Goal: Task Accomplishment & Management: Complete application form

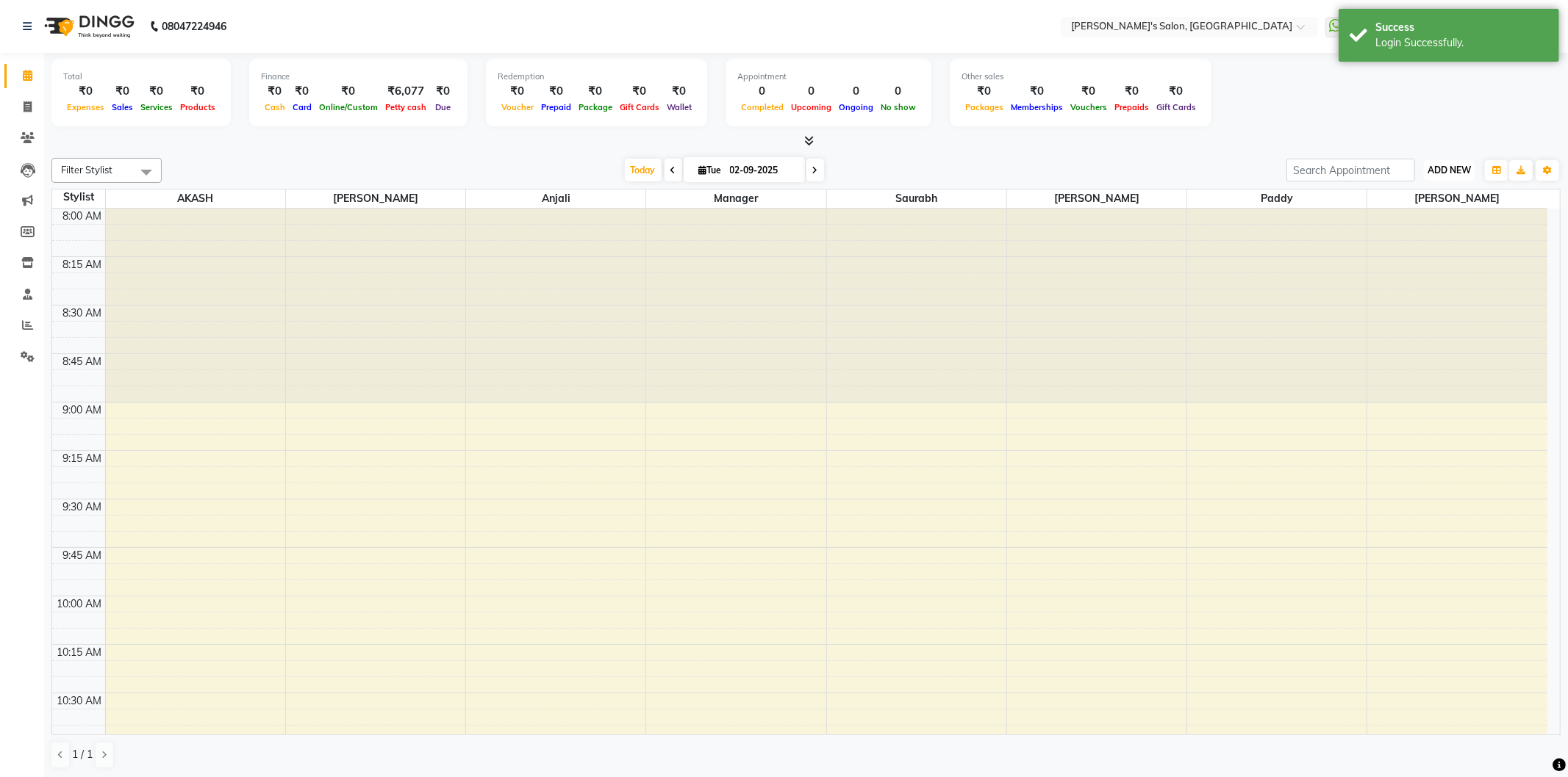
click at [1439, 171] on span "ADD NEW" at bounding box center [1449, 170] width 43 height 11
click at [1413, 235] on link "Add Expense" at bounding box center [1415, 236] width 116 height 19
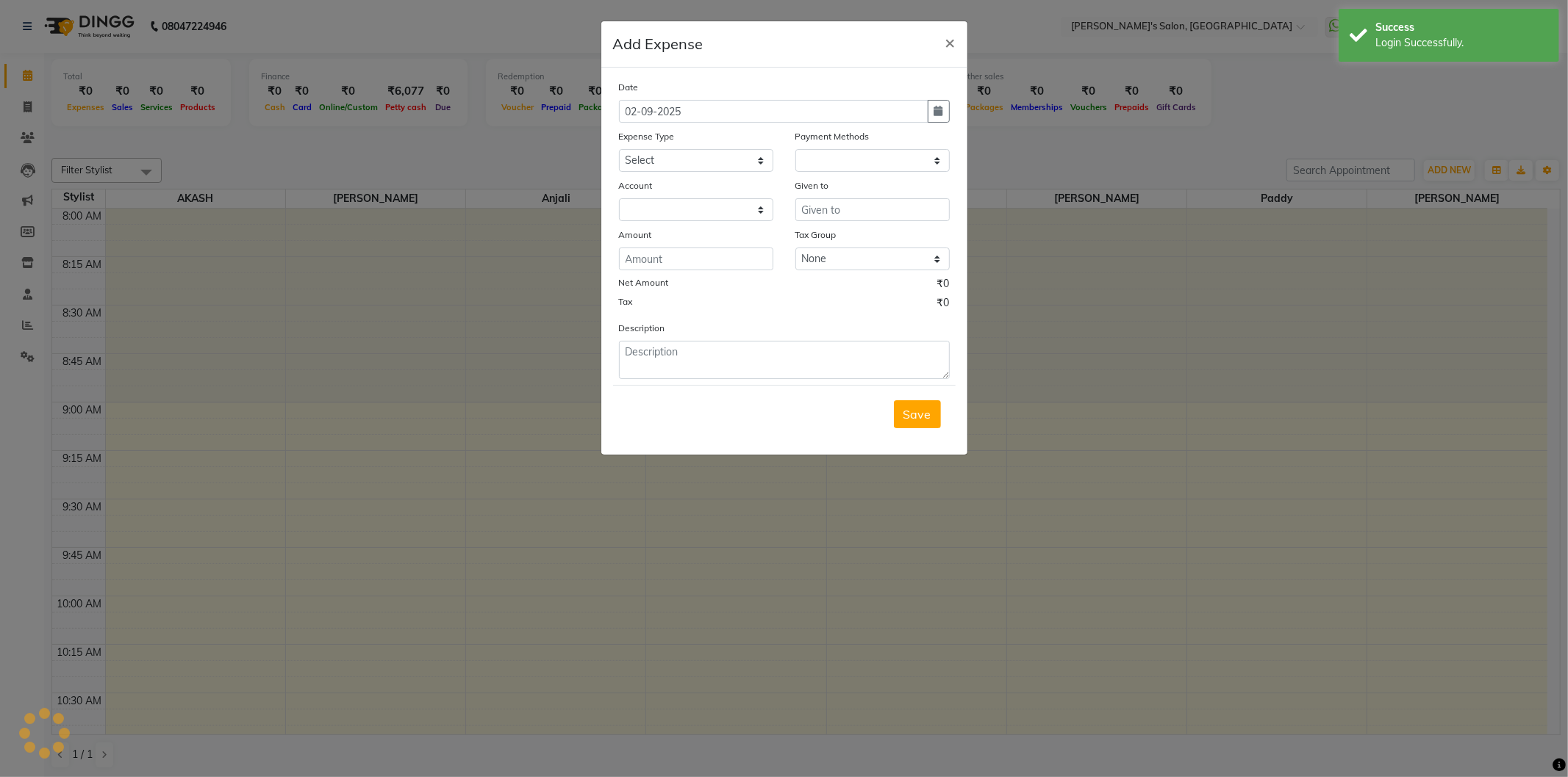
select select "1"
select select "6469"
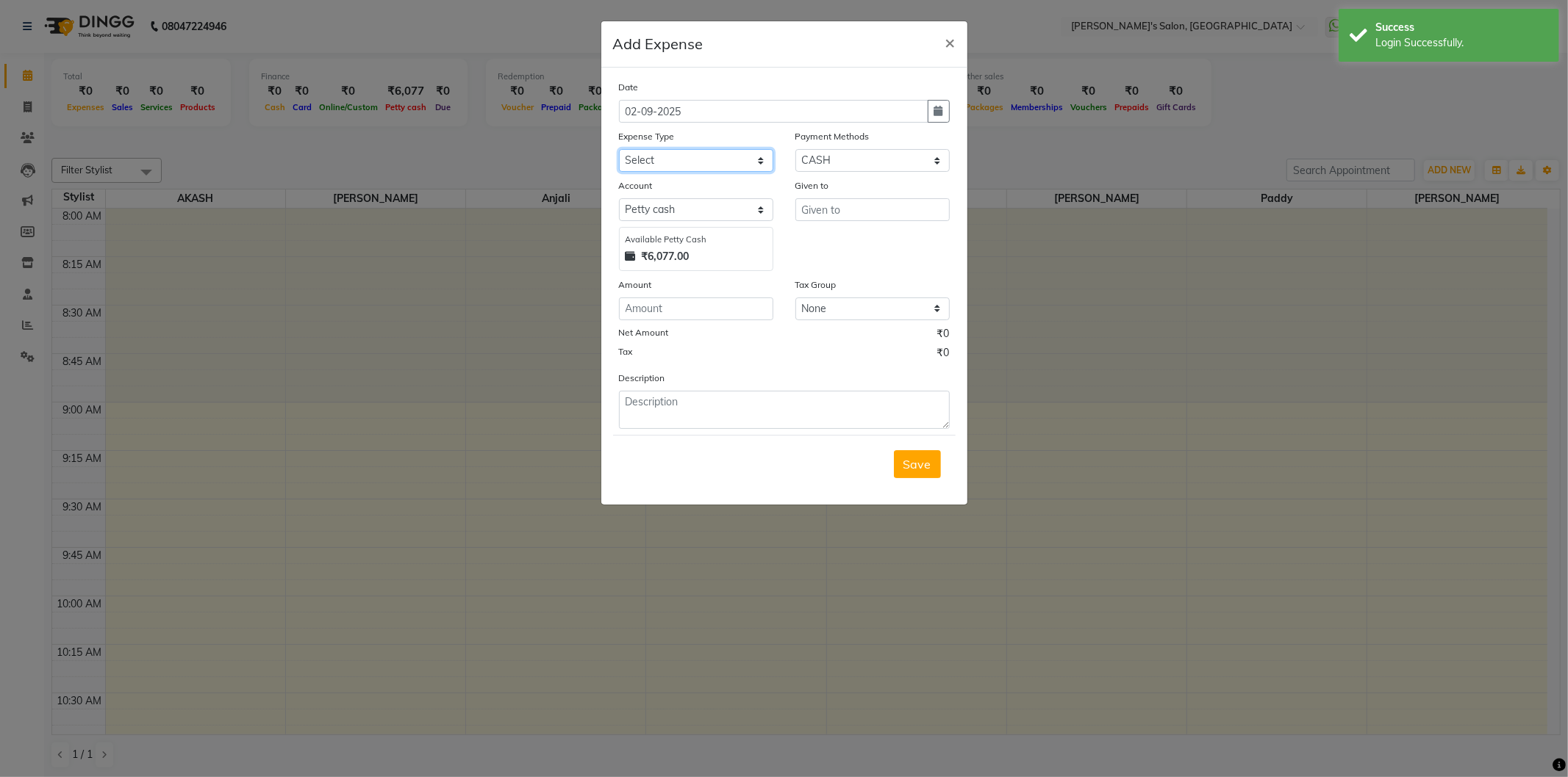
click at [658, 166] on select "Select Advance Salary BANK TRANFAR Cash transfer to hub Client Snacks DISTRIBUT…" at bounding box center [696, 160] width 154 height 23
select select "11136"
click at [619, 149] on select "Select Advance Salary BANK TRANFAR Cash transfer to hub Client Snacks DISTRIBUT…" at bounding box center [696, 160] width 154 height 23
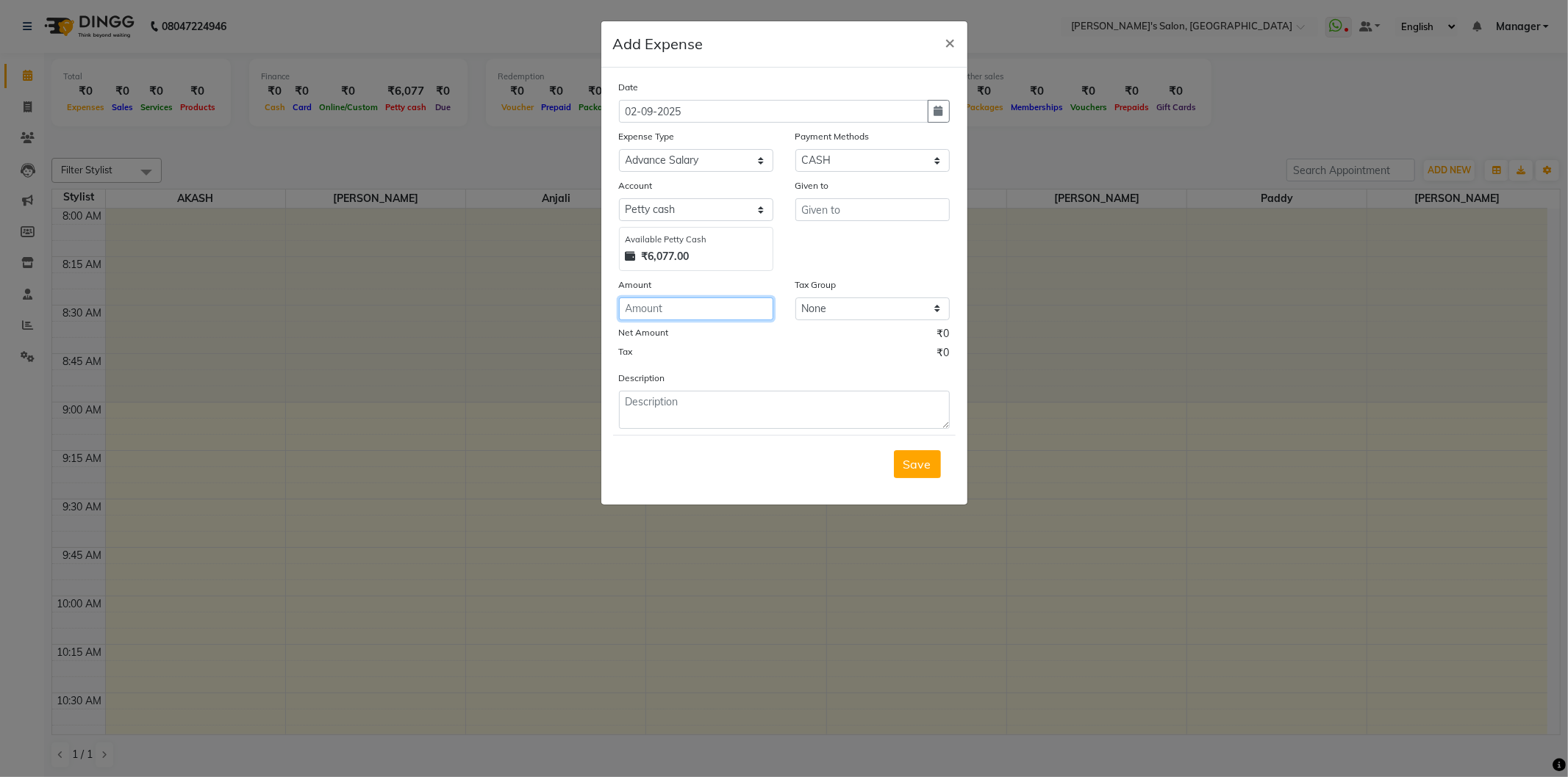
click at [704, 311] on input "number" at bounding box center [696, 308] width 154 height 23
type input "200"
click at [660, 417] on textarea at bounding box center [784, 410] width 331 height 38
type textarea "Advance salary"
click at [816, 203] on input "text" at bounding box center [872, 210] width 154 height 23
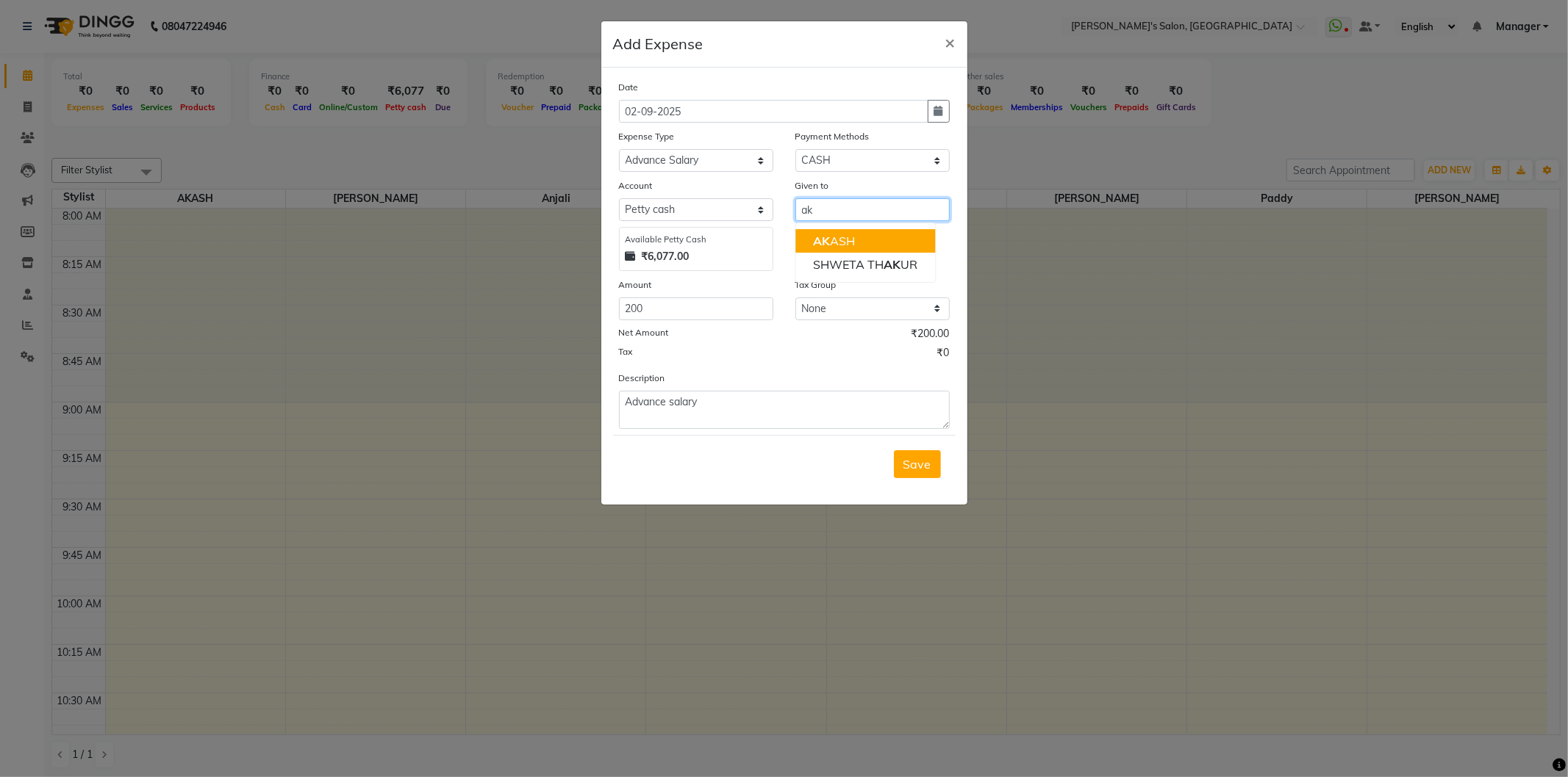
click at [836, 231] on button "AK ASH" at bounding box center [864, 241] width 140 height 23
type input "AKASH"
click at [908, 471] on span "Save" at bounding box center [917, 463] width 28 height 15
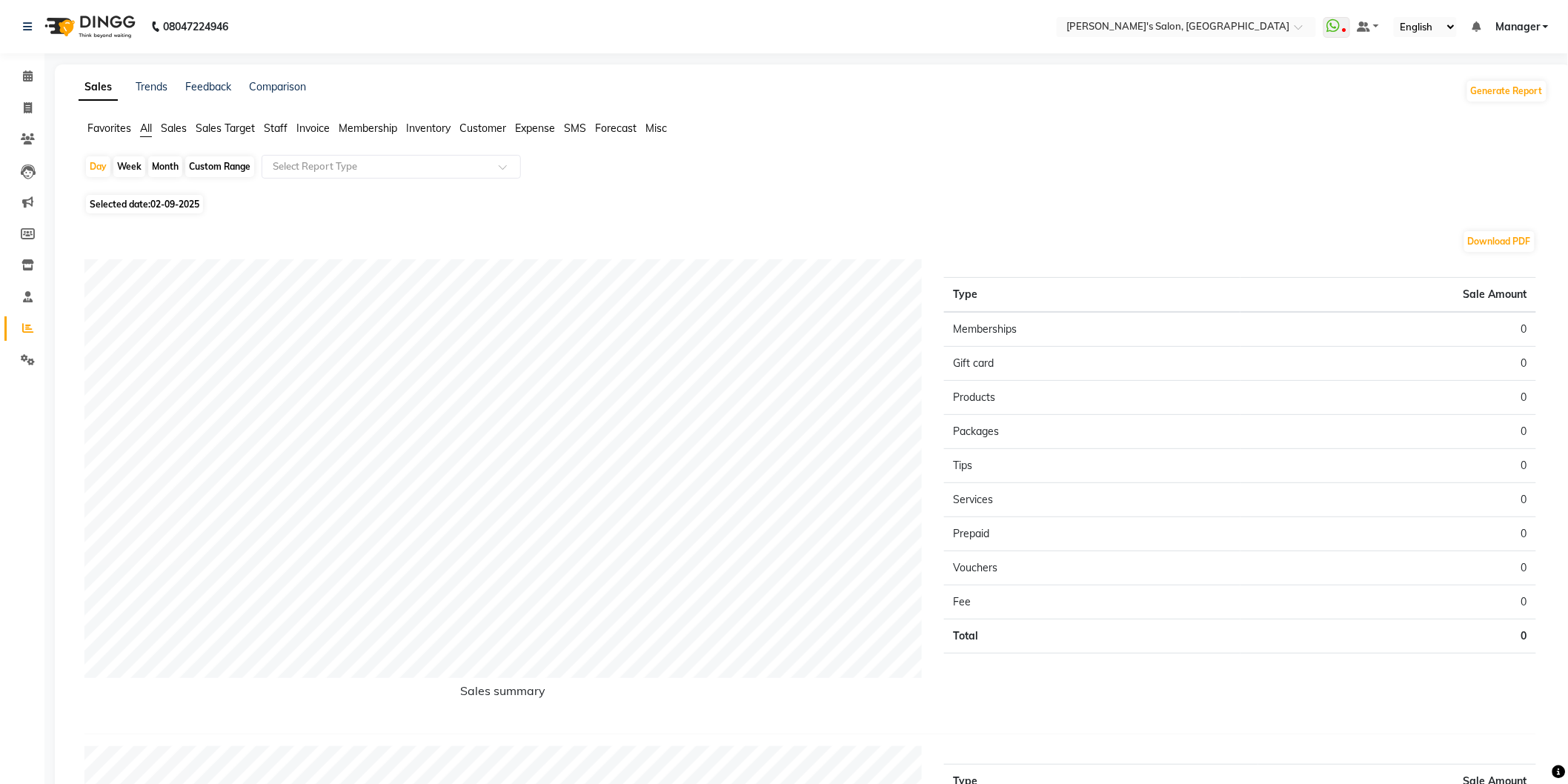
click at [532, 128] on span "Expense" at bounding box center [535, 128] width 40 height 13
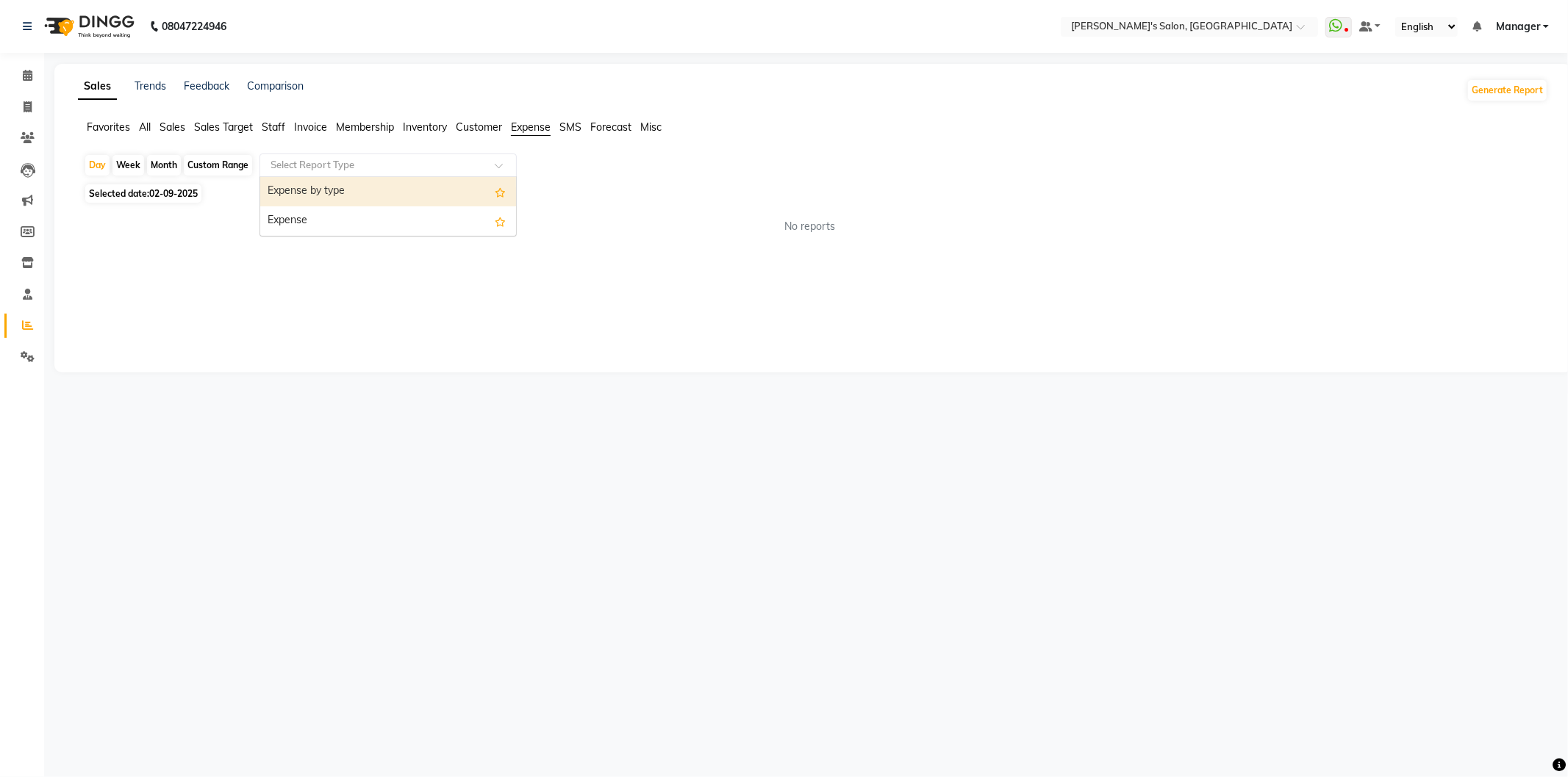
click at [403, 166] on input "text" at bounding box center [374, 165] width 211 height 15
click at [376, 215] on div "Expense" at bounding box center [387, 221] width 256 height 29
select select "full_report"
select select "csv"
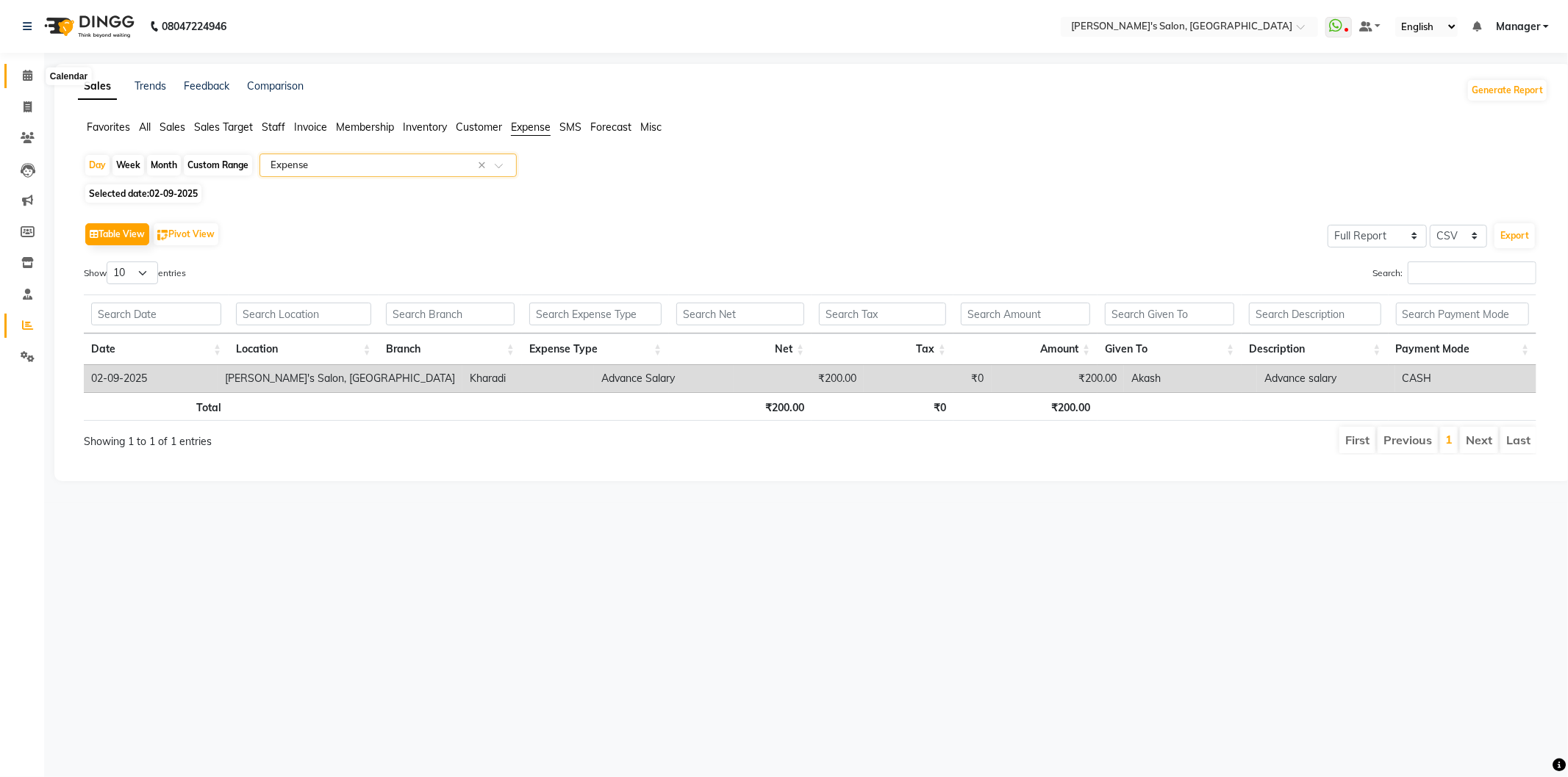
click at [30, 70] on icon at bounding box center [27, 75] width 10 height 11
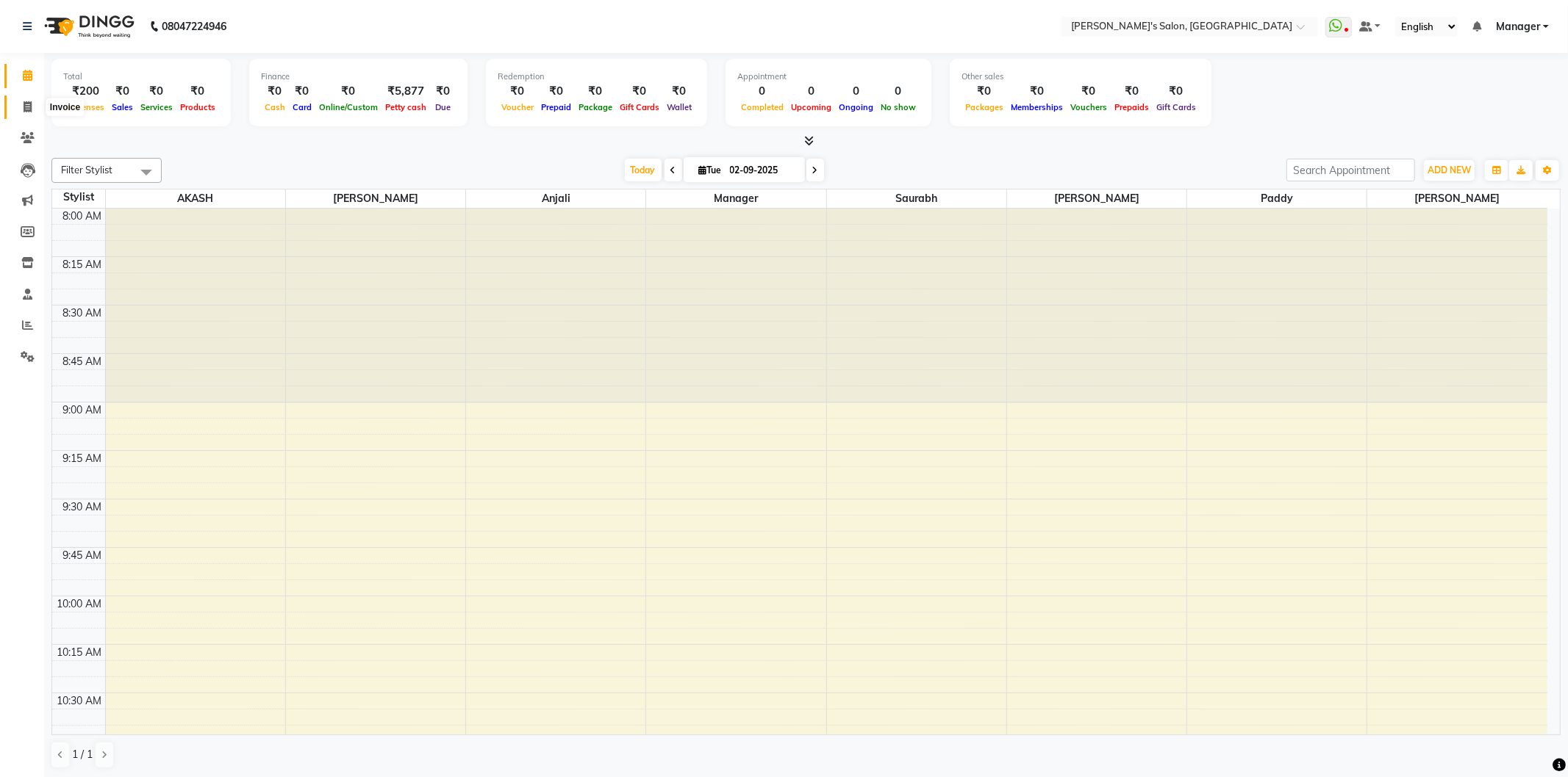
click at [34, 104] on span at bounding box center [28, 107] width 26 height 17
select select "service"
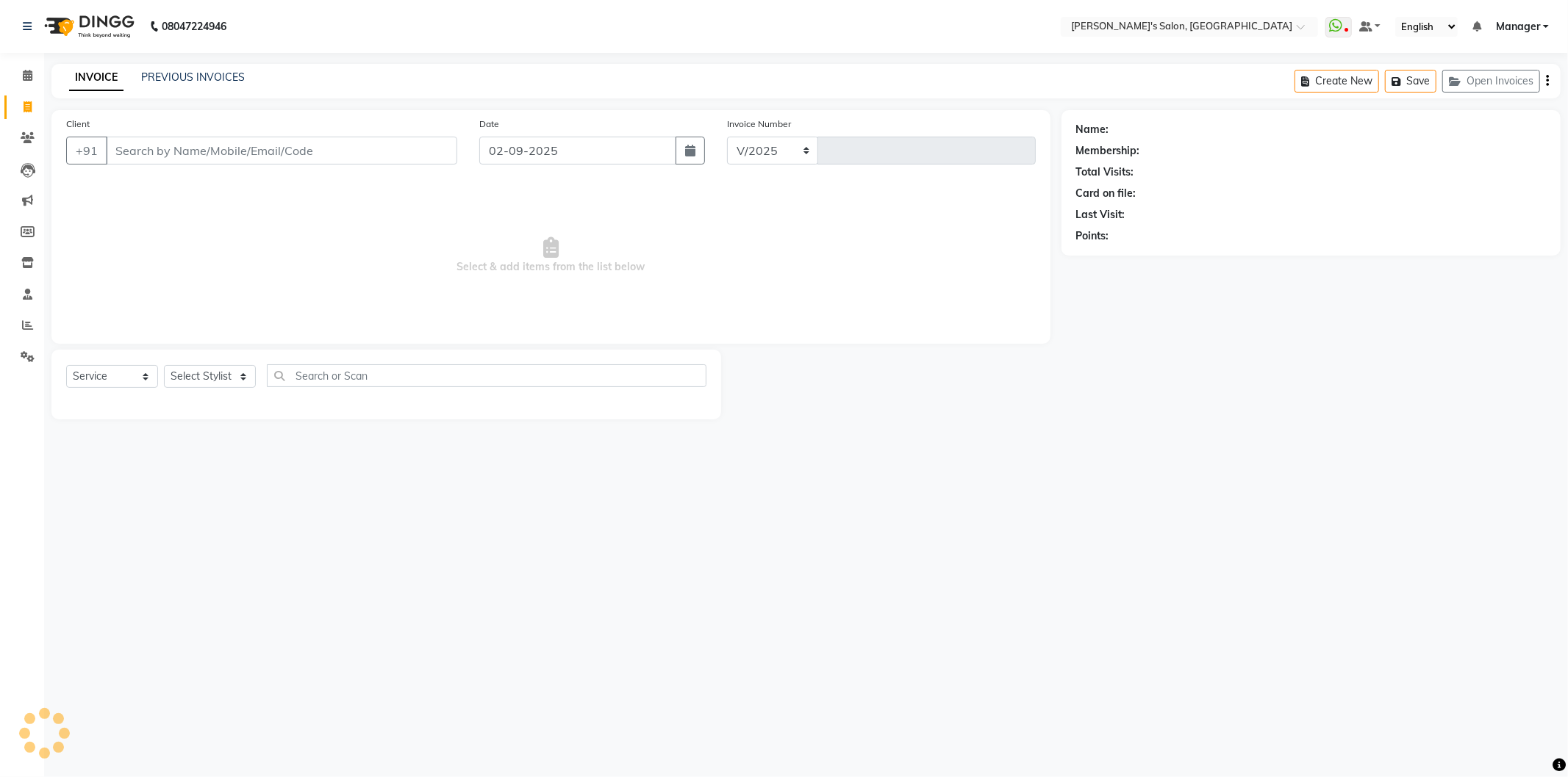
select select "7366"
type input "1242"
click at [150, 158] on input "Client" at bounding box center [281, 151] width 351 height 28
click at [250, 380] on select "Select Stylist AKASH ANIL KONDHAMANGALE Anjali Manager Paddy pavan Saurabh SHWE…" at bounding box center [212, 376] width 97 height 23
click at [164, 366] on select "Select Stylist AKASH ANIL KONDHAMANGALE Anjali Manager Paddy pavan Saurabh SHWE…" at bounding box center [212, 376] width 97 height 23
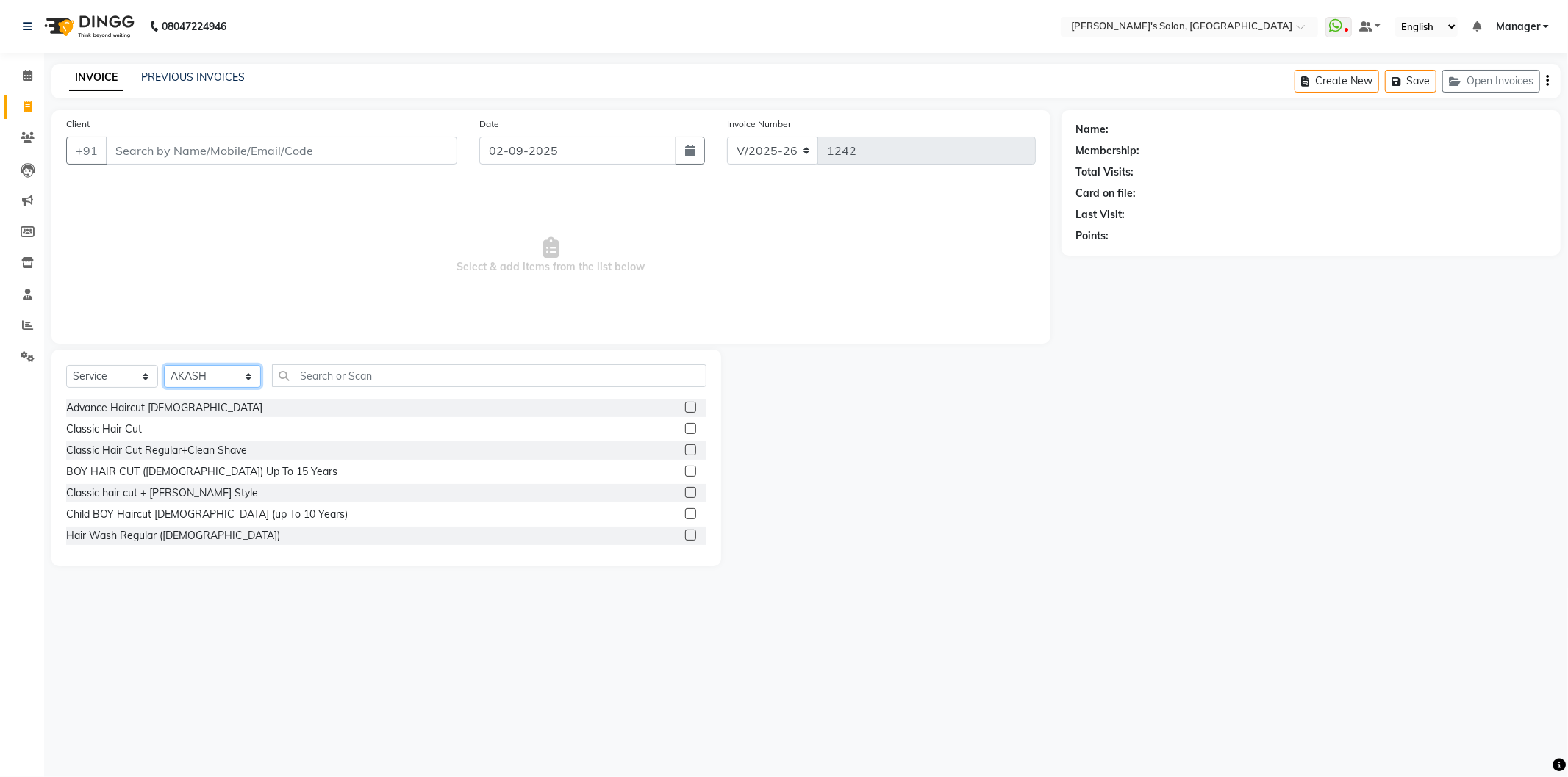
click at [257, 376] on select "Select Stylist AKASH ANIL KONDHAMANGALE Anjali Manager Paddy pavan Saurabh SHWE…" at bounding box center [212, 376] width 97 height 23
select select "82729"
click at [164, 366] on select "Select Stylist AKASH ANIL KONDHAMANGALE Anjali Manager Paddy pavan Saurabh SHWE…" at bounding box center [212, 376] width 97 height 23
click at [685, 429] on label at bounding box center [690, 428] width 11 height 11
click at [685, 429] on input "checkbox" at bounding box center [689, 429] width 10 height 10
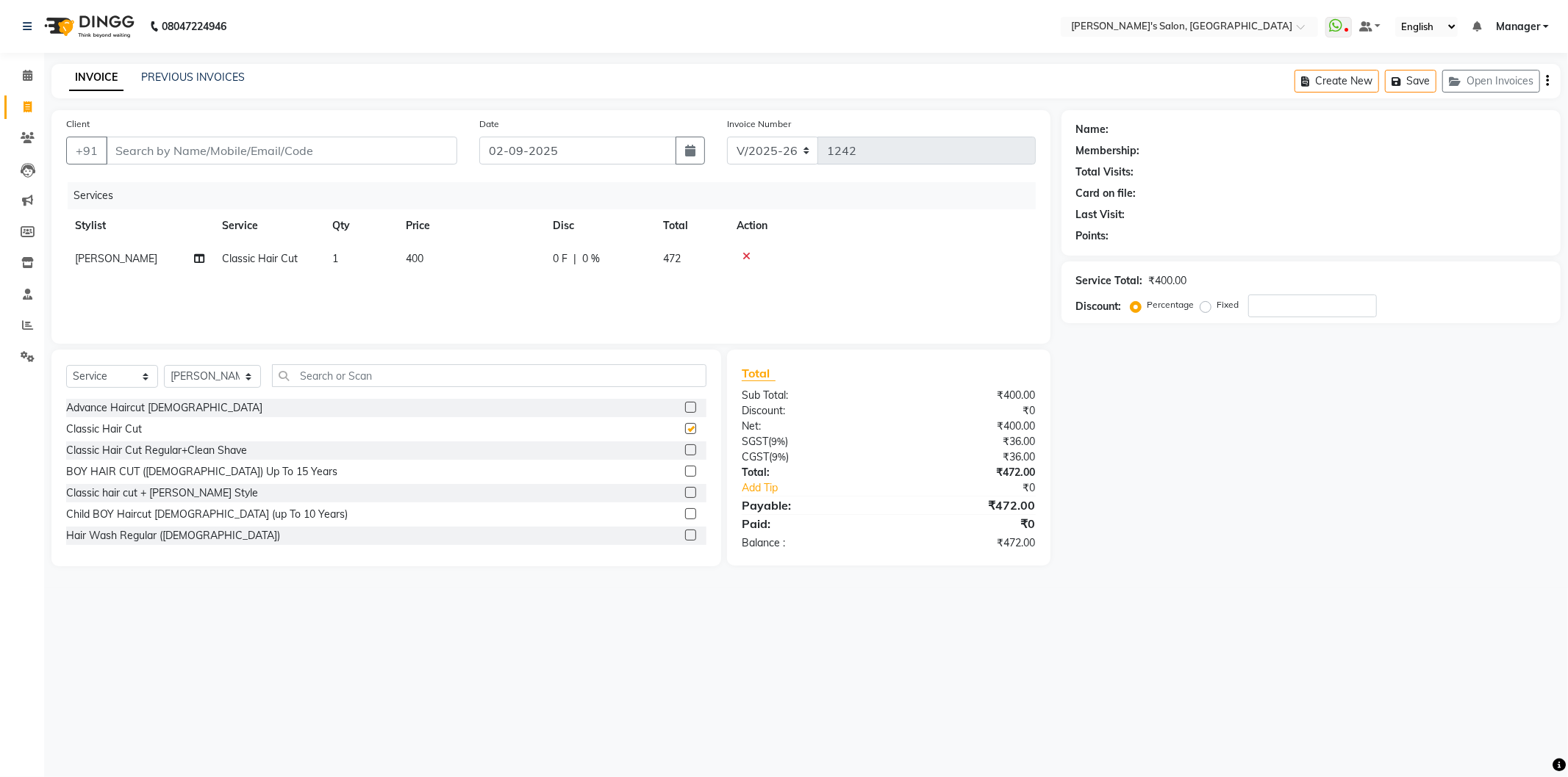
checkbox input "false"
click at [452, 380] on input "text" at bounding box center [489, 376] width 434 height 23
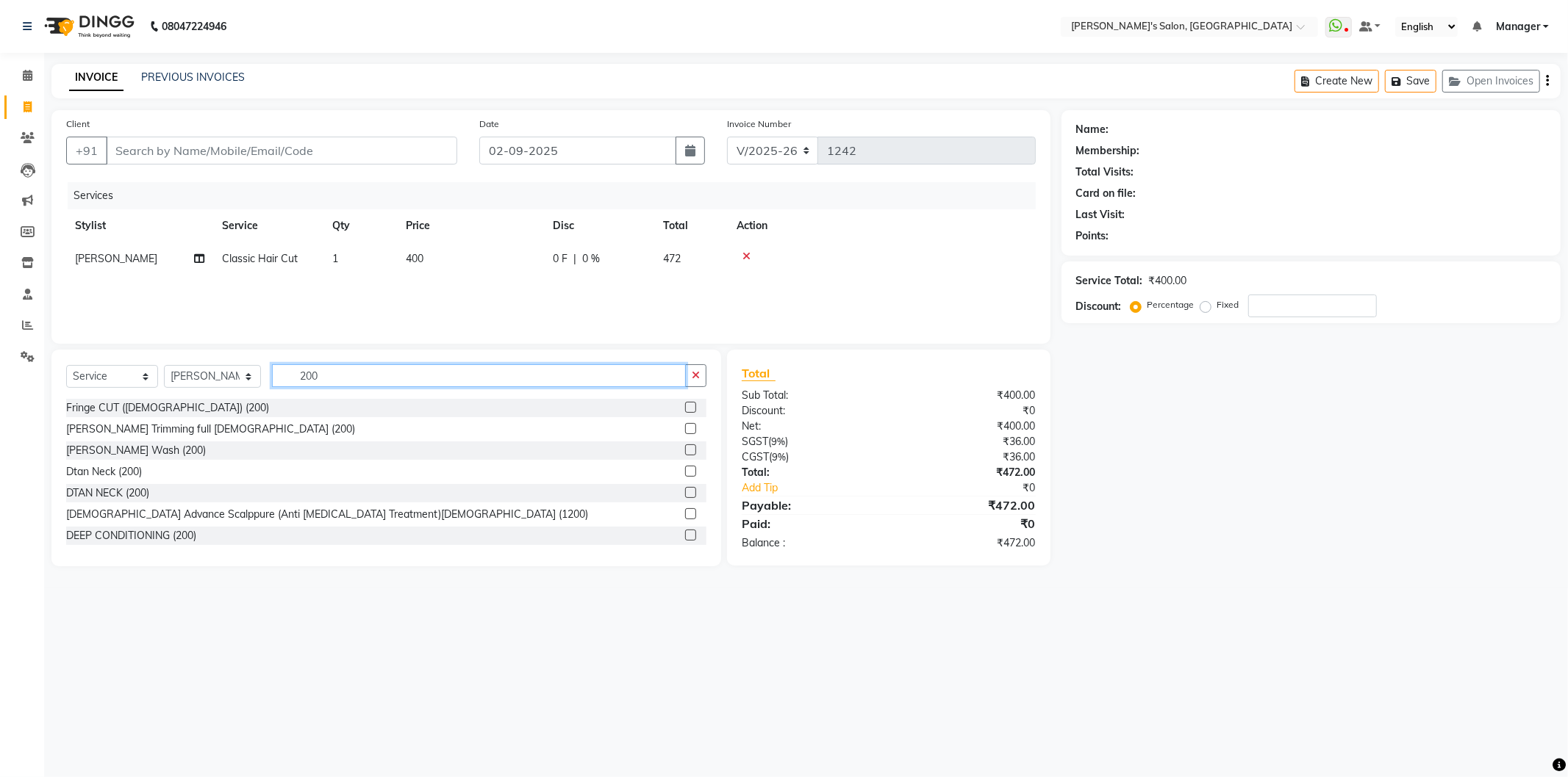
type input "200"
click at [685, 424] on label at bounding box center [690, 428] width 11 height 11
click at [685, 424] on input "checkbox" at bounding box center [689, 429] width 10 height 10
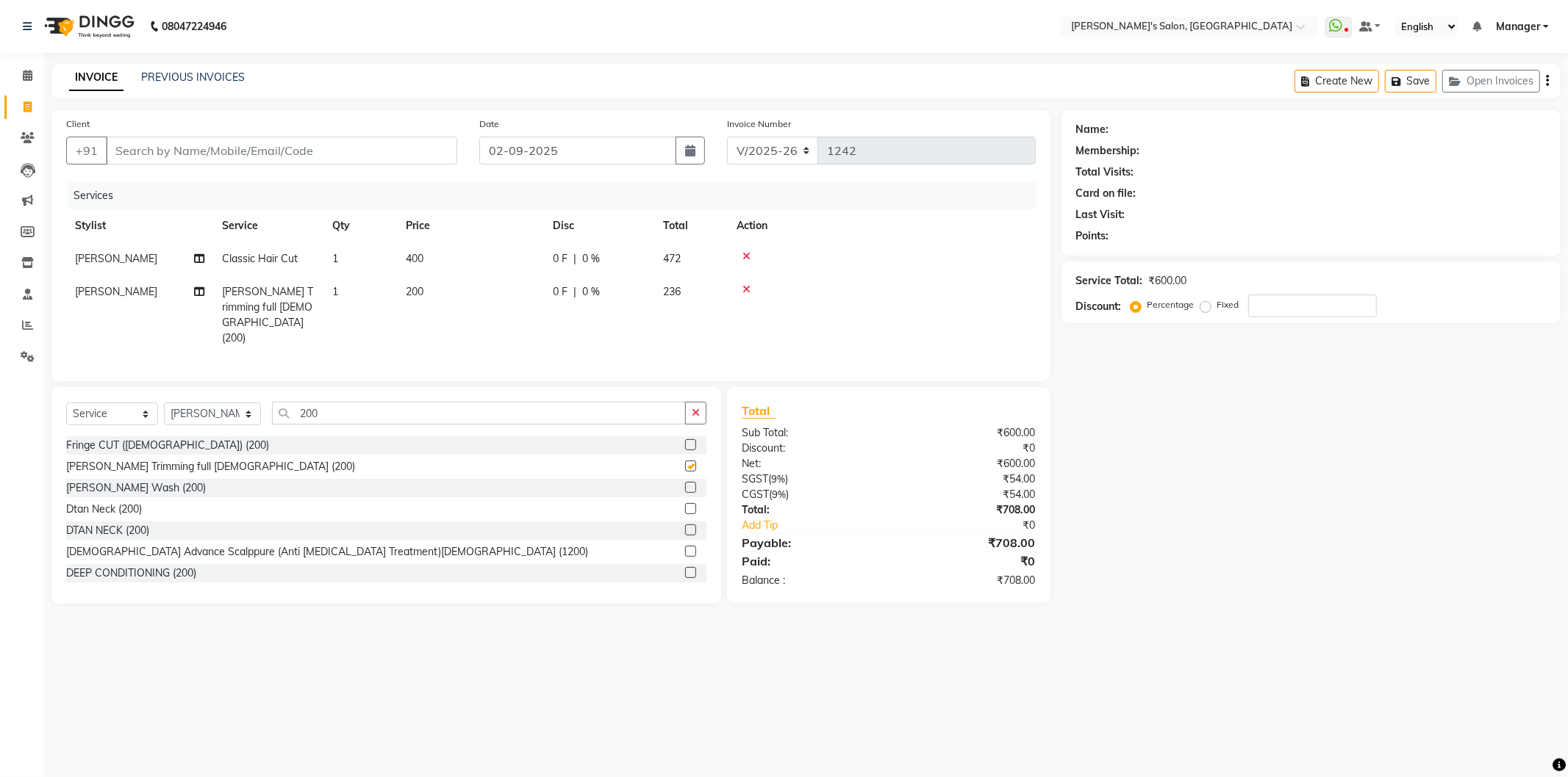
checkbox input "false"
click at [141, 148] on input "Client" at bounding box center [281, 151] width 351 height 28
type input "9"
type input "0"
type input "9972247664"
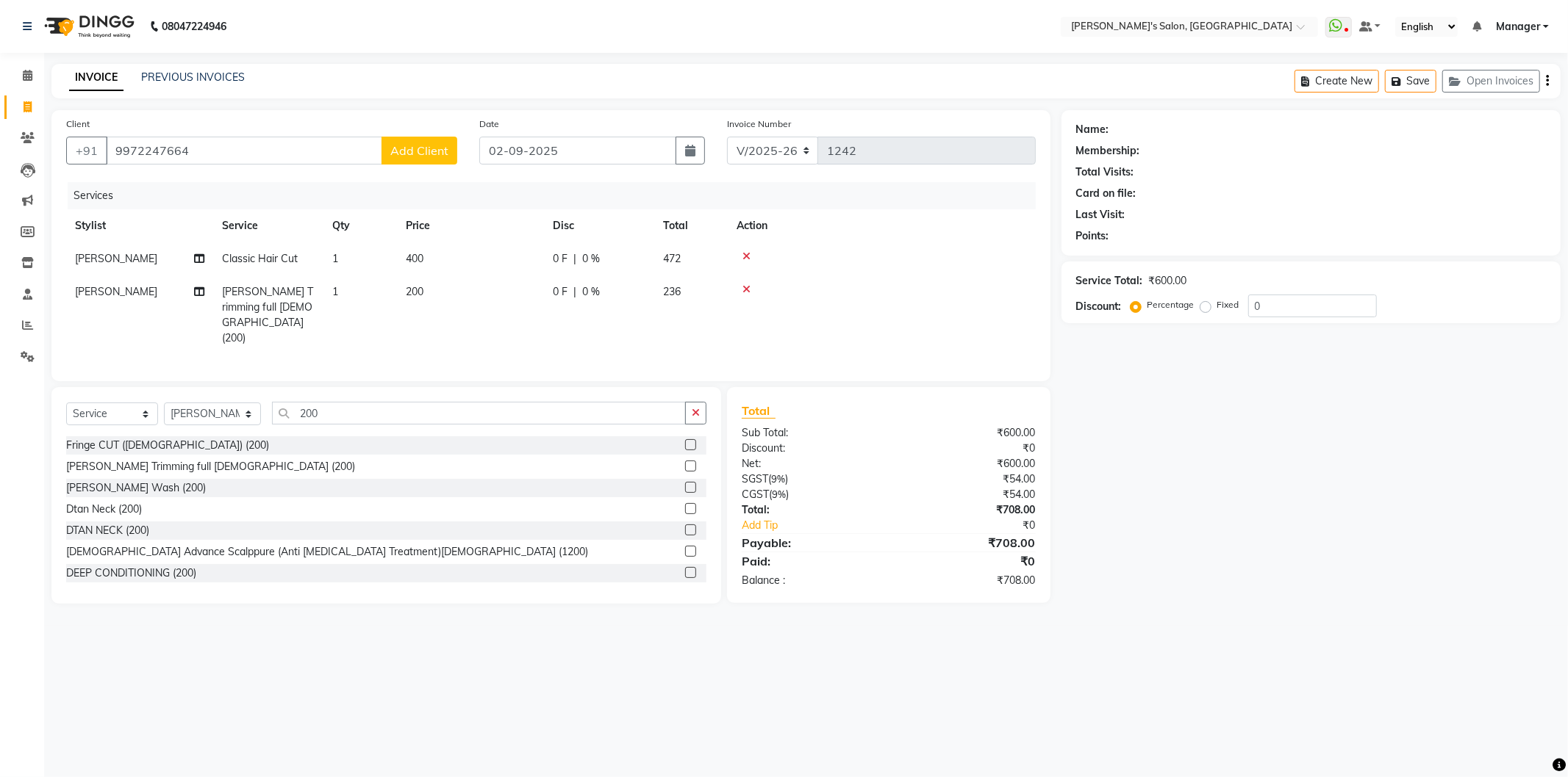
click at [405, 154] on span "Add Client" at bounding box center [419, 150] width 58 height 15
select select "22"
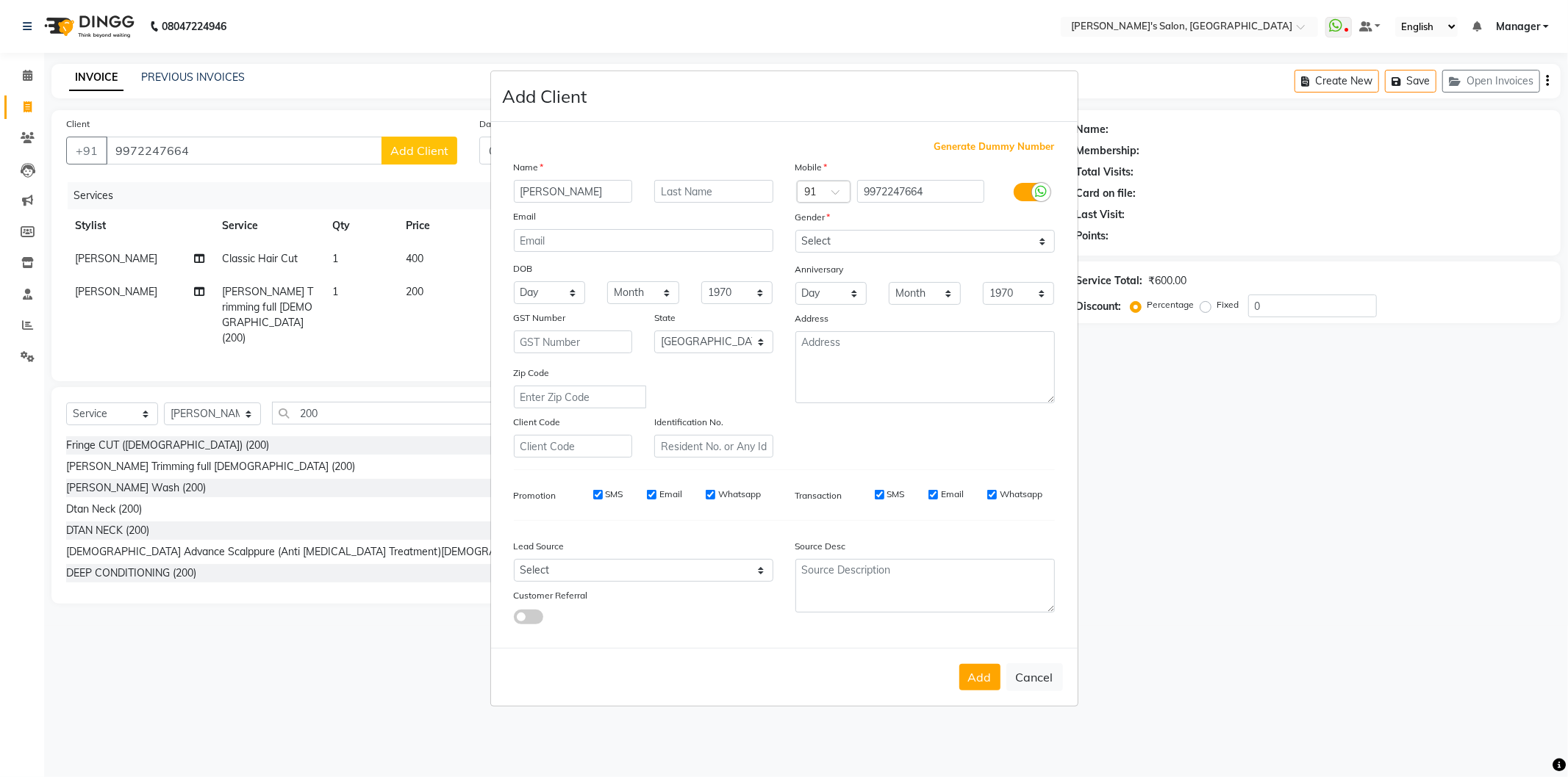
type input "Harikrishna"
click at [693, 190] on input "text" at bounding box center [713, 191] width 119 height 23
type input "sir 06"
click at [838, 238] on select "Select Male Female Other Prefer Not To Say" at bounding box center [924, 241] width 259 height 23
select select "male"
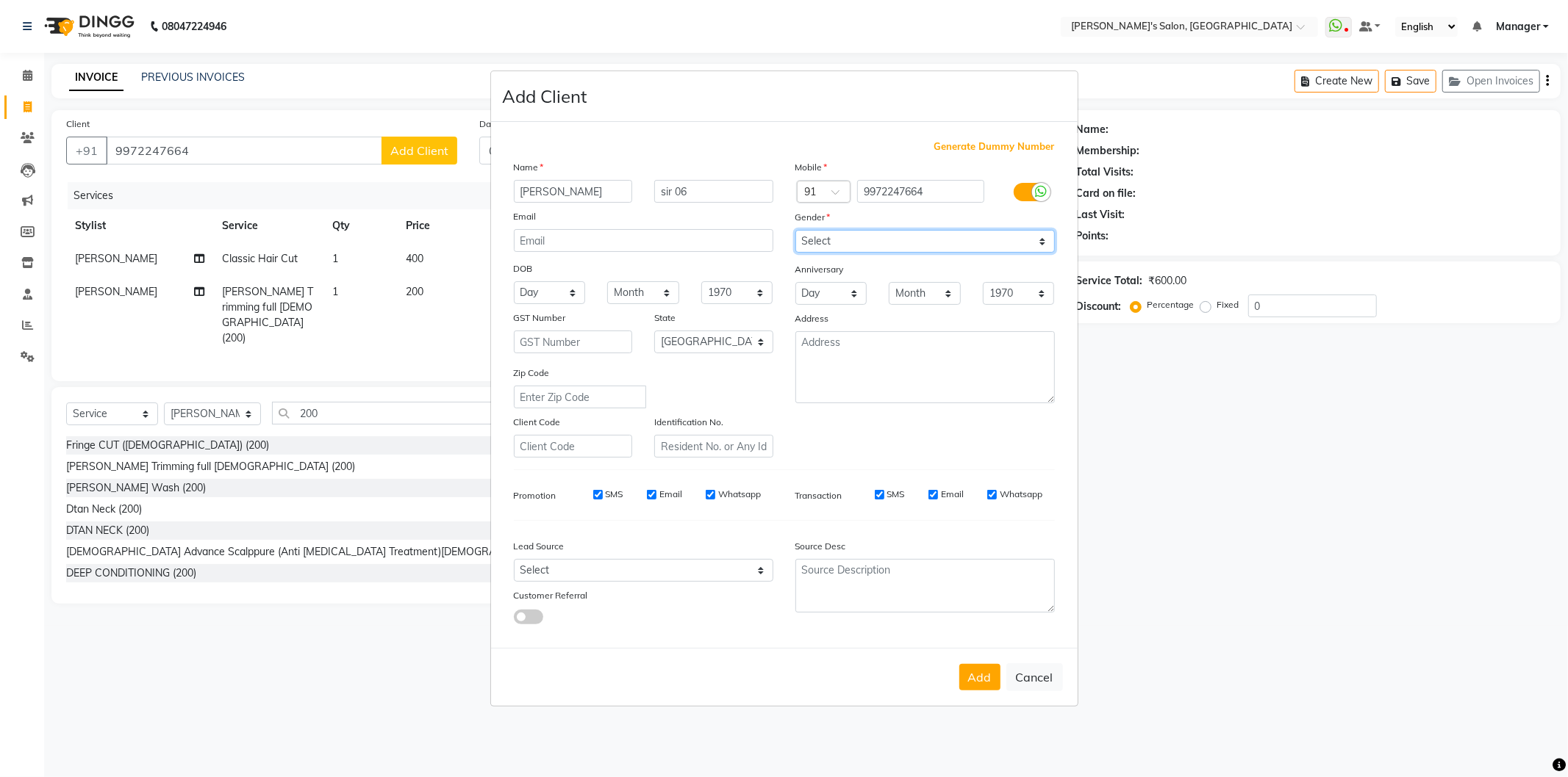
click at [795, 230] on select "Select Male Female Other Prefer Not To Say" at bounding box center [924, 241] width 259 height 23
click at [967, 671] on button "Add" at bounding box center [979, 677] width 41 height 27
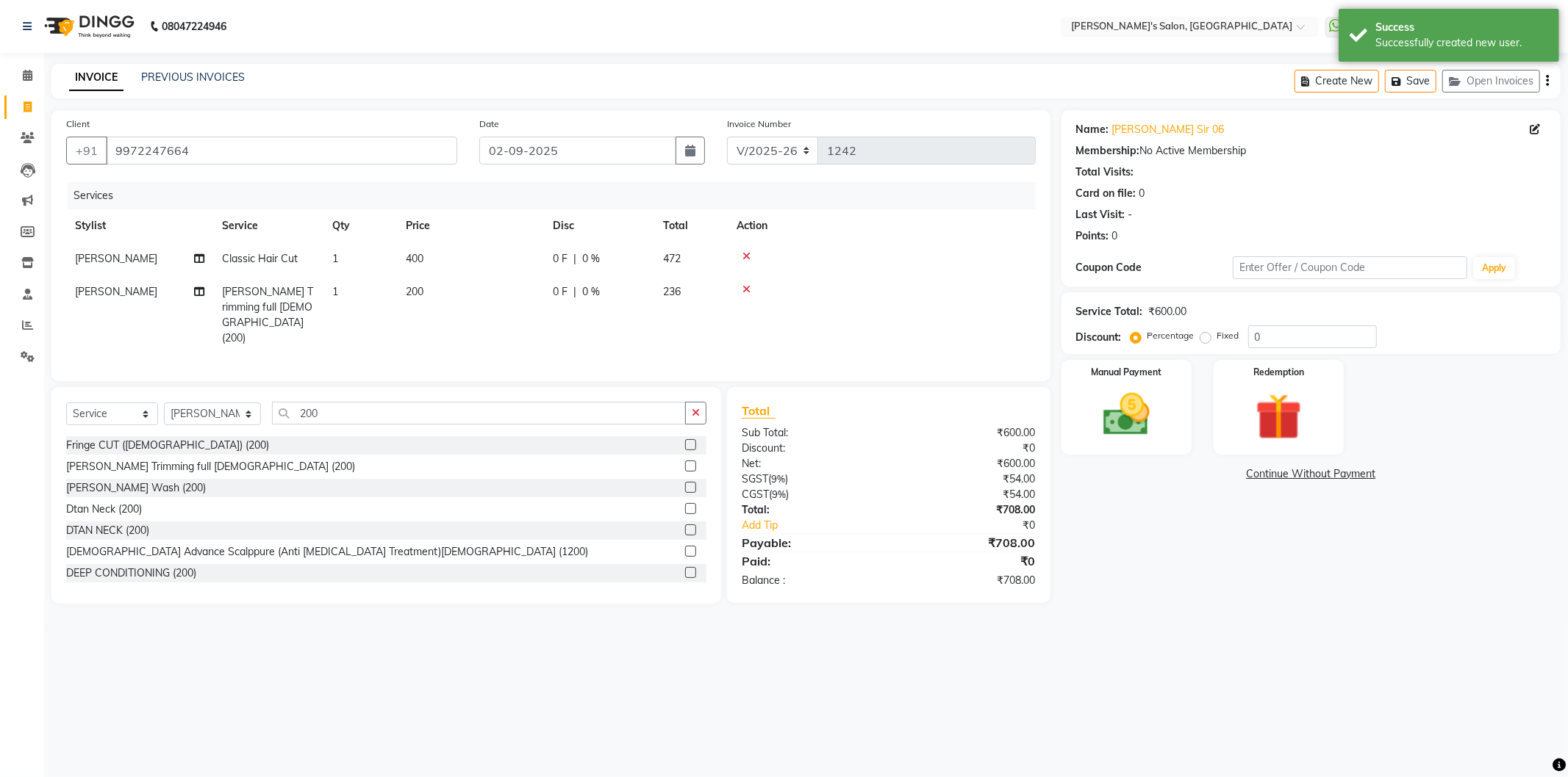
click at [1181, 644] on div "08047224946 Select Location × Girja's Salon, Kharadi WhatsApp Status ✕ Status: …" at bounding box center [784, 388] width 1568 height 777
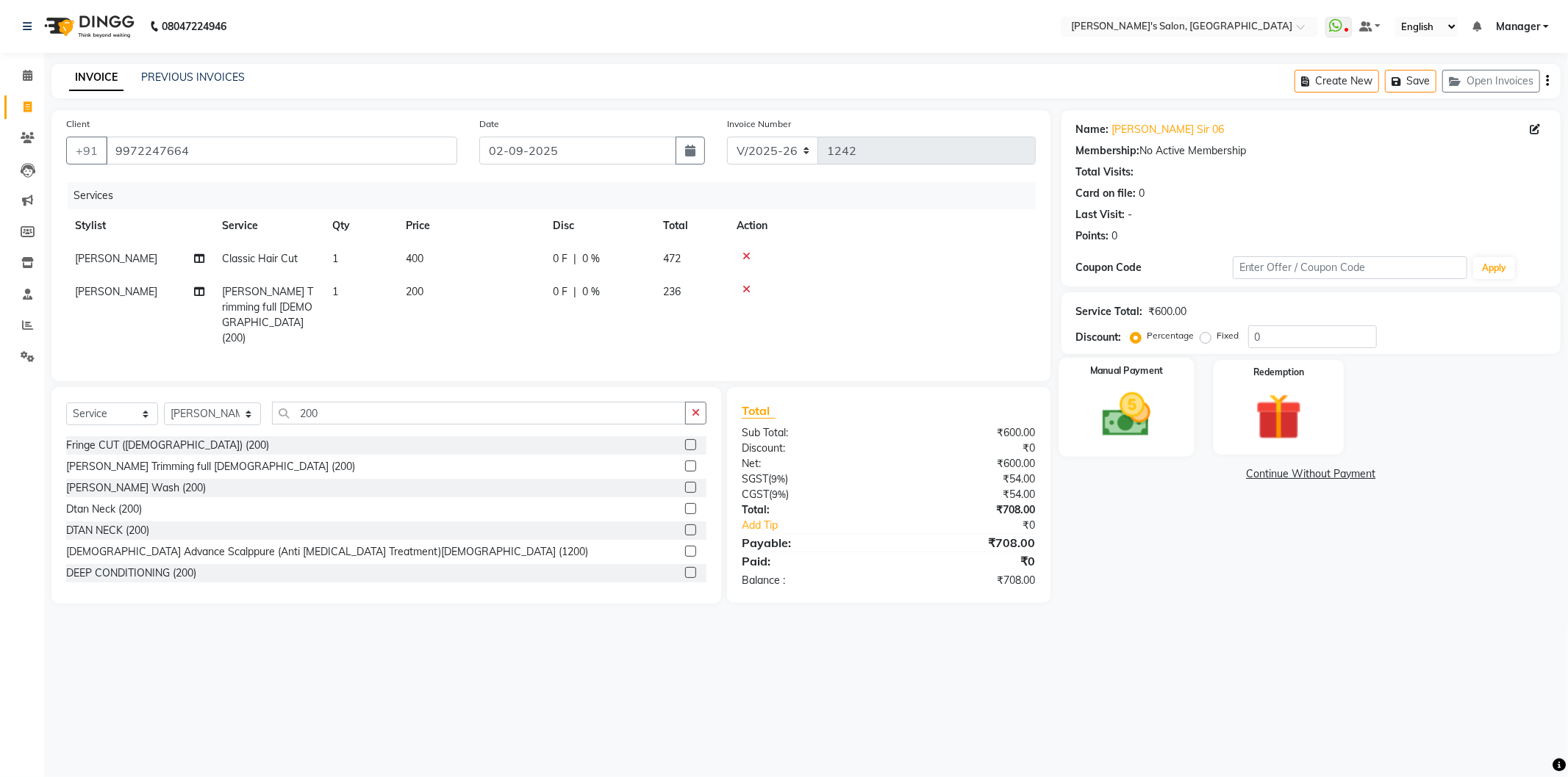
click at [1110, 442] on img at bounding box center [1126, 415] width 79 height 55
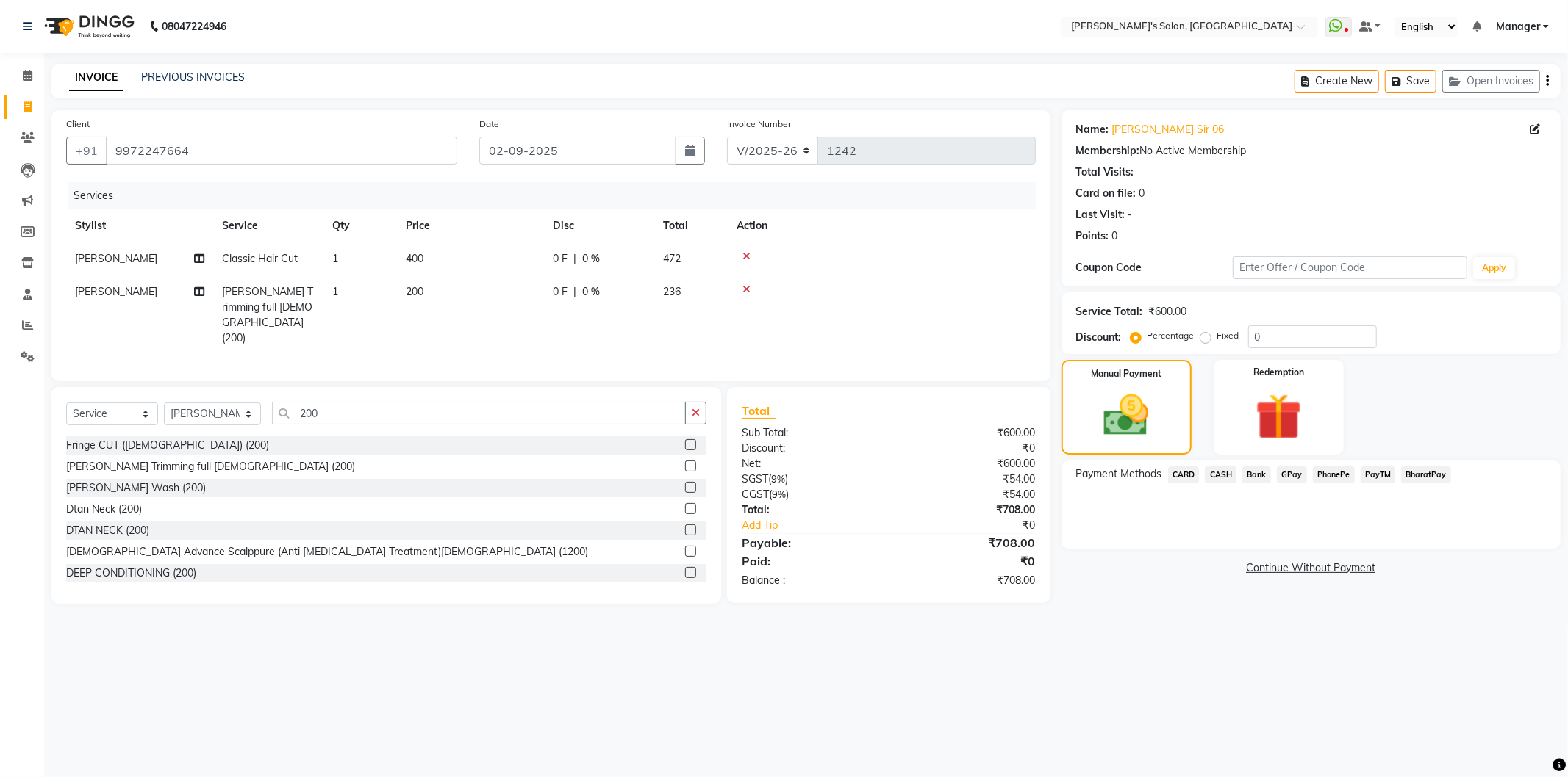
click at [1376, 472] on span "PayTM" at bounding box center [1377, 475] width 36 height 17
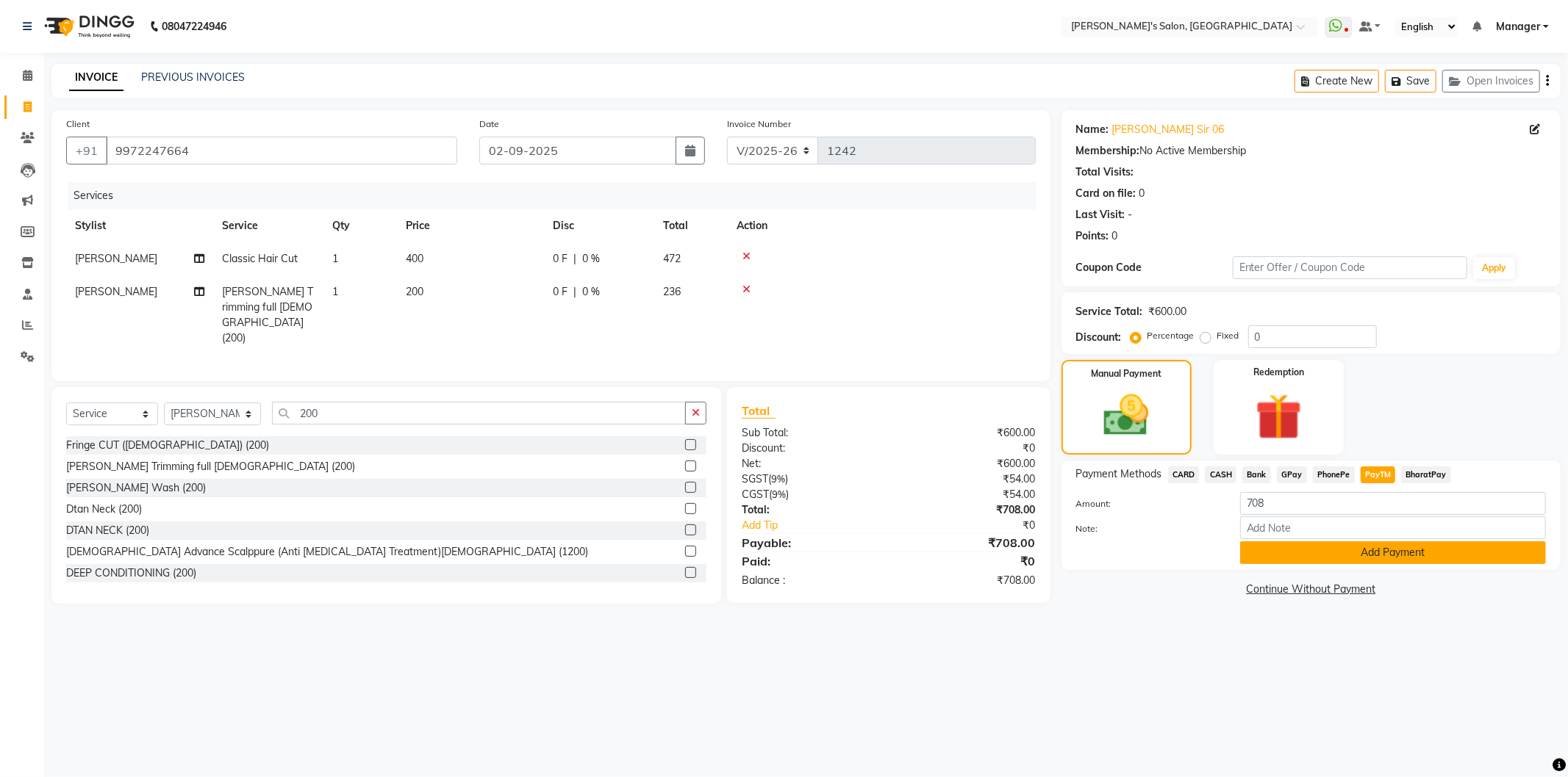
click at [1367, 552] on button "Add Payment" at bounding box center [1392, 553] width 306 height 23
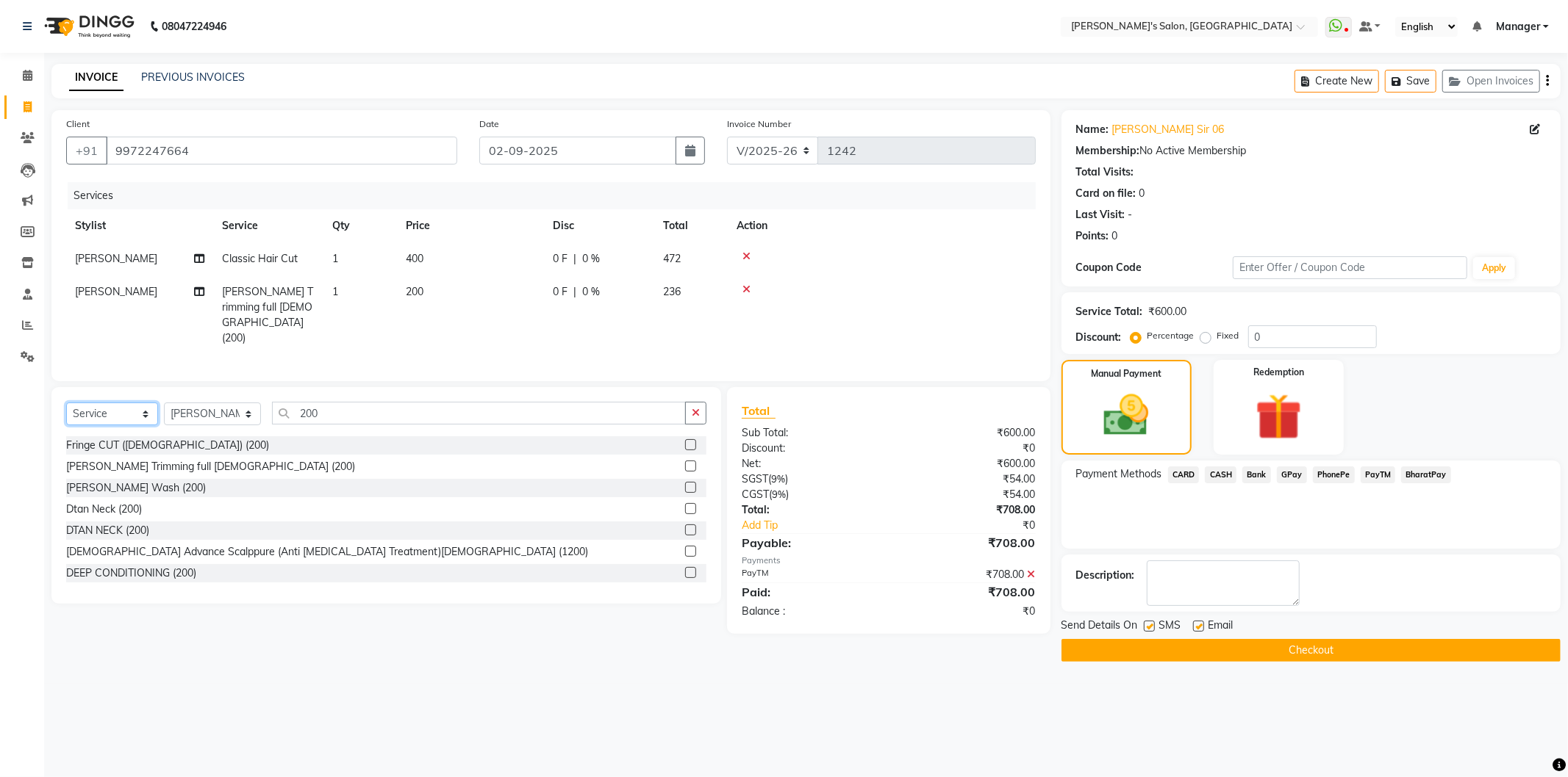
click at [141, 411] on select "Select Service Product Membership Package Voucher Prepaid Gift Card" at bounding box center [112, 414] width 92 height 23
click at [244, 414] on select "Select Stylist AKASH ANIL KONDHAMANGALE Anjali Manager Paddy pavan Saurabh SHWE…" at bounding box center [212, 414] width 97 height 23
click at [164, 403] on select "Select Stylist AKASH ANIL KONDHAMANGALE Anjali Manager Paddy pavan Saurabh SHWE…" at bounding box center [212, 414] width 97 height 23
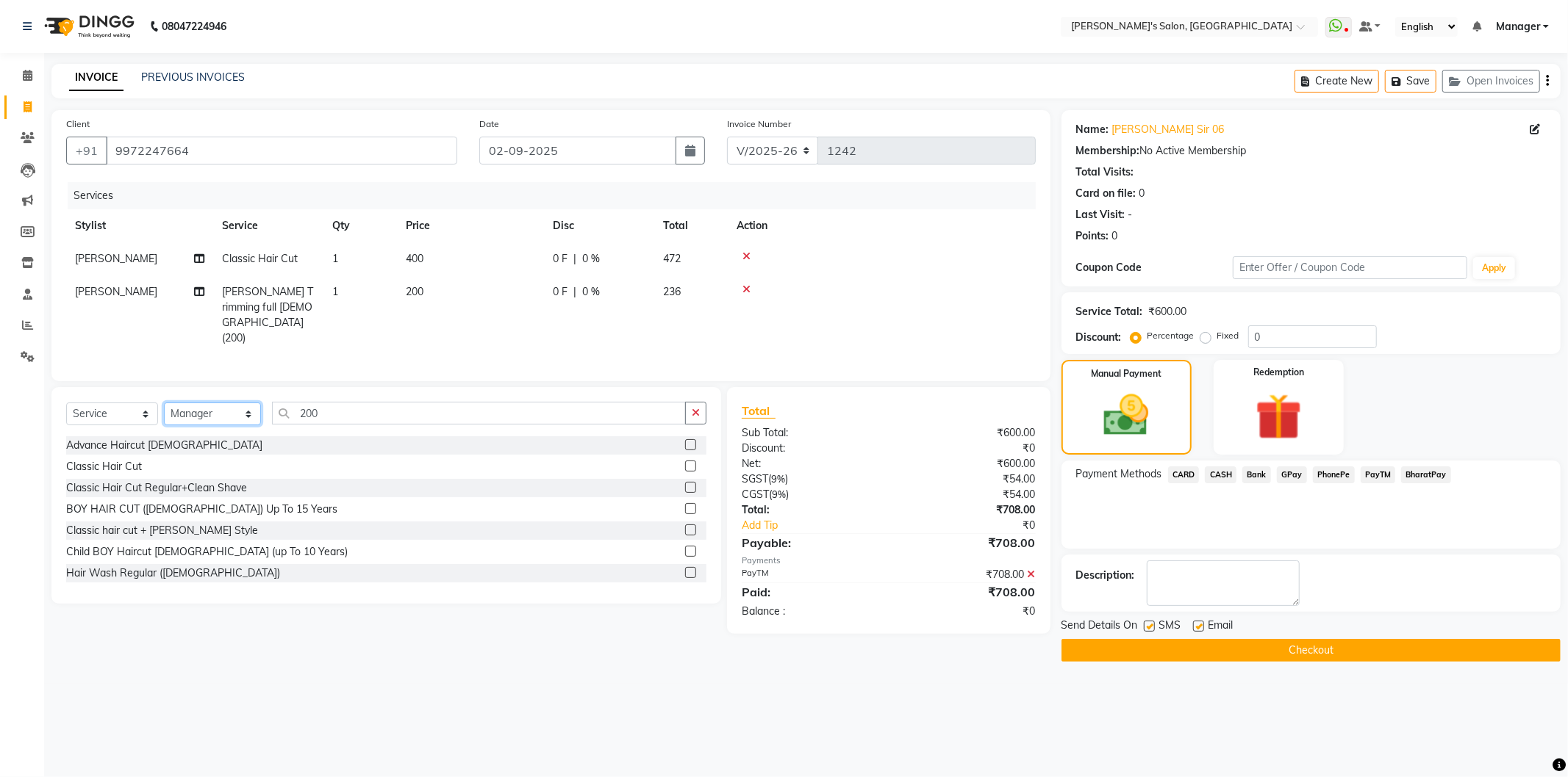
click at [250, 403] on select "Select Stylist AKASH ANIL KONDHAMANGALE Anjali Manager Paddy pavan Saurabh SHWE…" at bounding box center [212, 414] width 97 height 23
select select "82729"
click at [164, 403] on select "Select Stylist AKASH ANIL KONDHAMANGALE Anjali Manager Paddy pavan Saurabh SHWE…" at bounding box center [212, 414] width 97 height 23
click at [147, 408] on select "Select Service Product Membership Package Voucher Prepaid Gift Card" at bounding box center [112, 414] width 92 height 23
click at [66, 403] on select "Select Service Product Membership Package Voucher Prepaid Gift Card" at bounding box center [112, 414] width 92 height 23
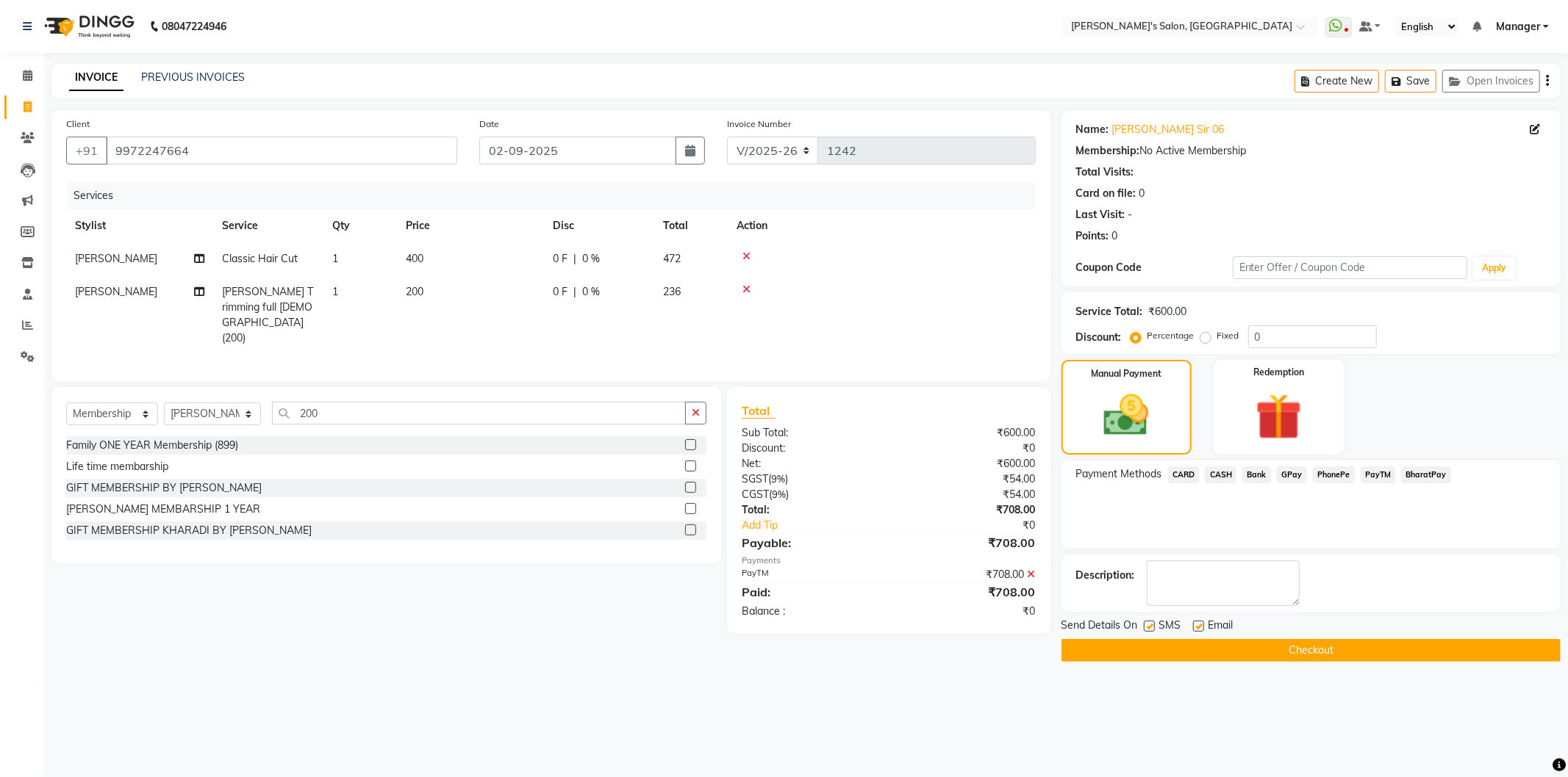
click at [687, 524] on label at bounding box center [690, 529] width 11 height 11
click at [687, 526] on input "checkbox" at bounding box center [689, 530] width 10 height 10
select select "select"
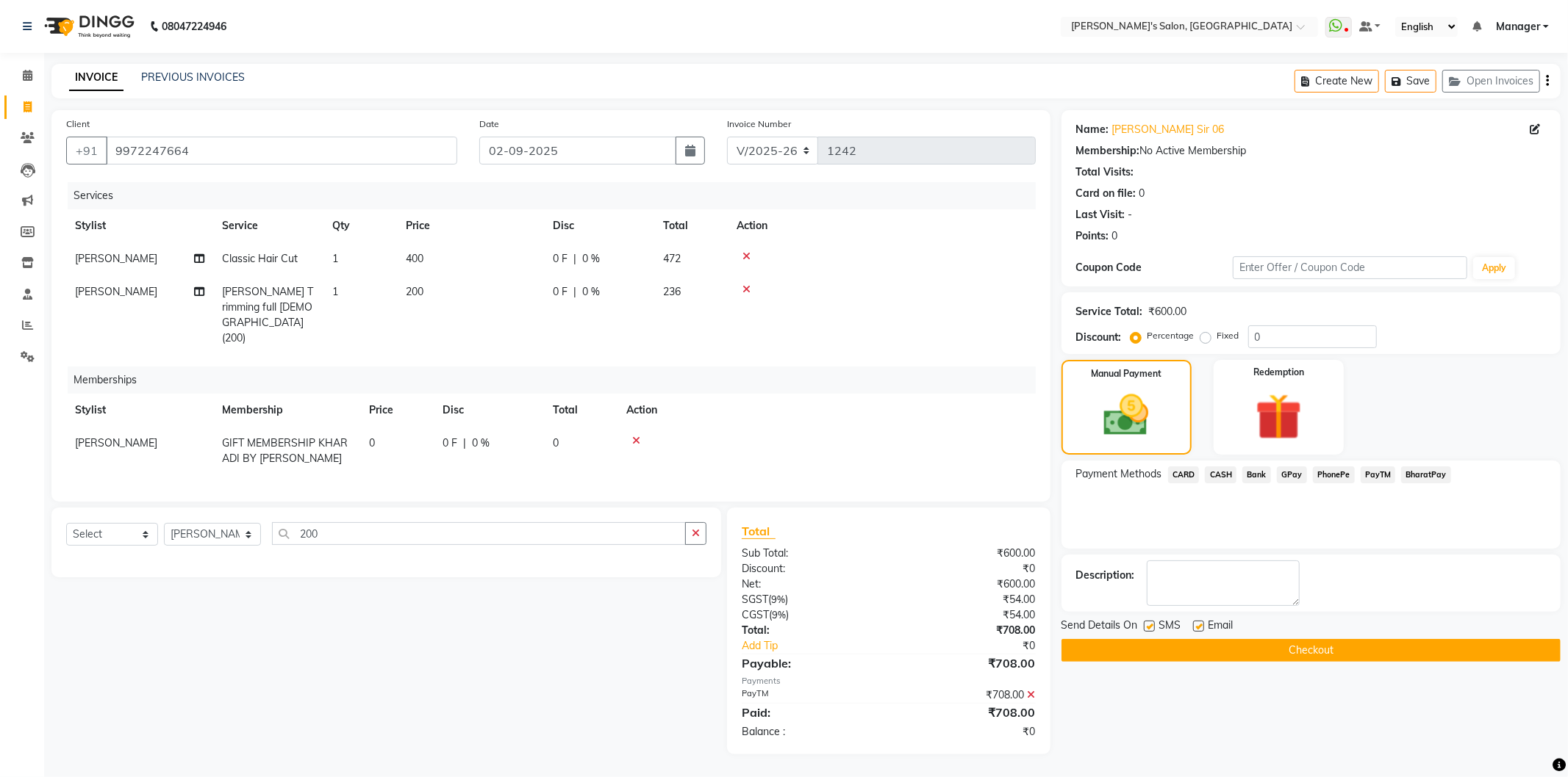
click at [1156, 651] on button "Checkout" at bounding box center [1311, 651] width 499 height 23
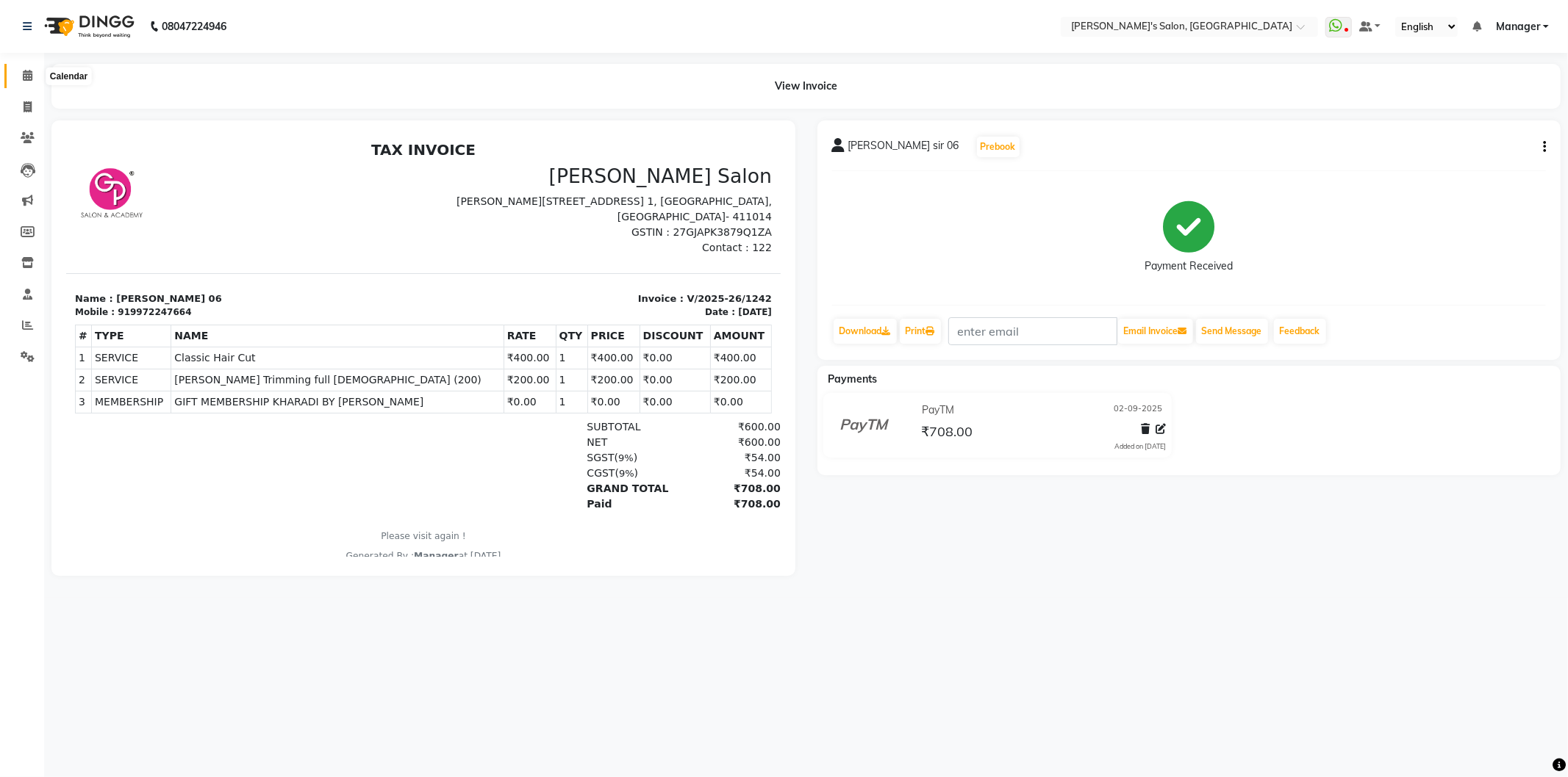
click at [27, 70] on icon at bounding box center [27, 75] width 10 height 11
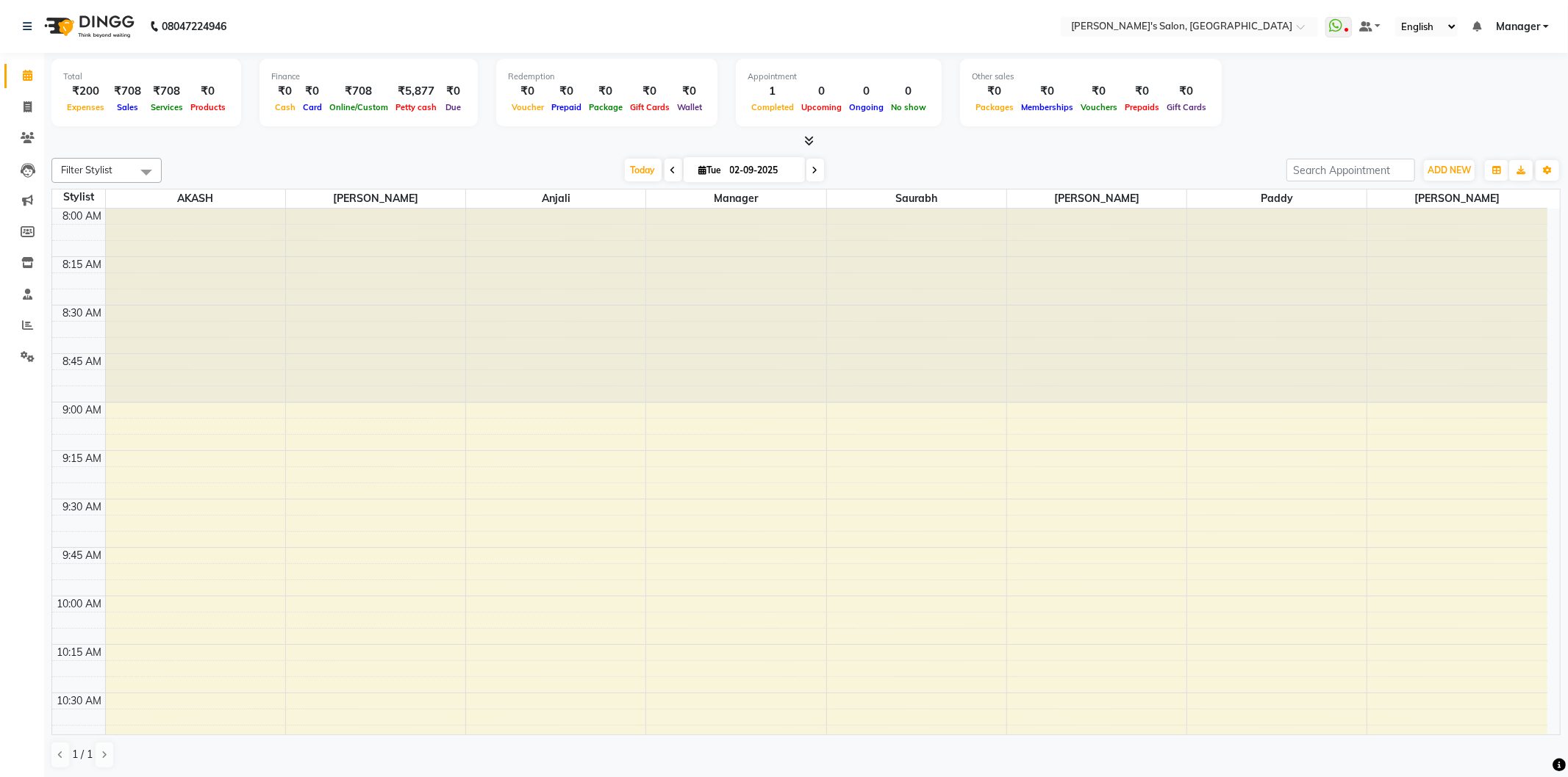
click at [1544, 26] on link "Manager" at bounding box center [1521, 27] width 53 height 16
click at [1486, 104] on link "Sign out" at bounding box center [1473, 100] width 134 height 23
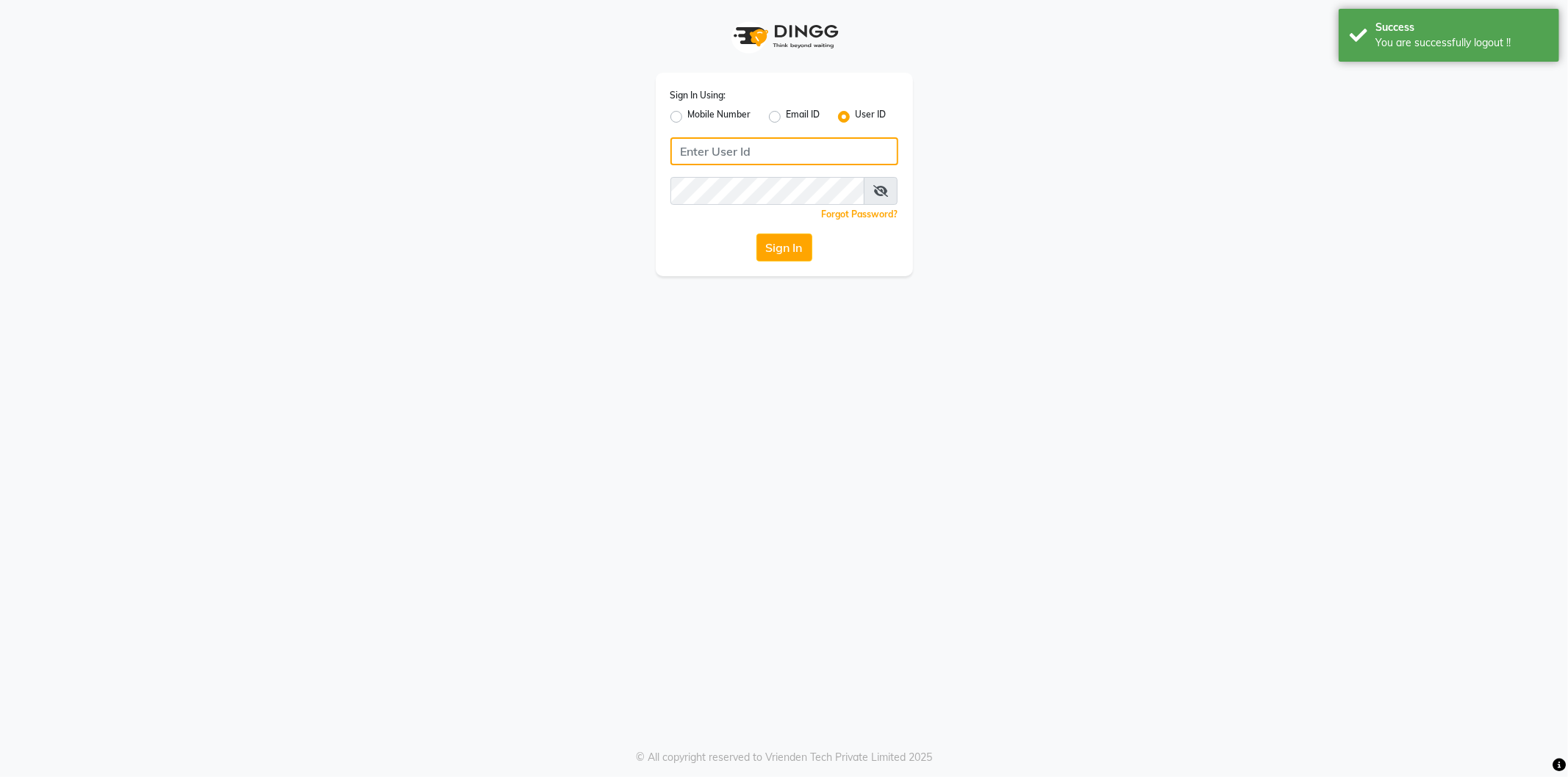
type input "8279543673"
click at [688, 119] on label "Mobile Number" at bounding box center [719, 117] width 63 height 17
click at [688, 118] on input "Mobile Number" at bounding box center [693, 113] width 10 height 10
radio input "true"
radio input "false"
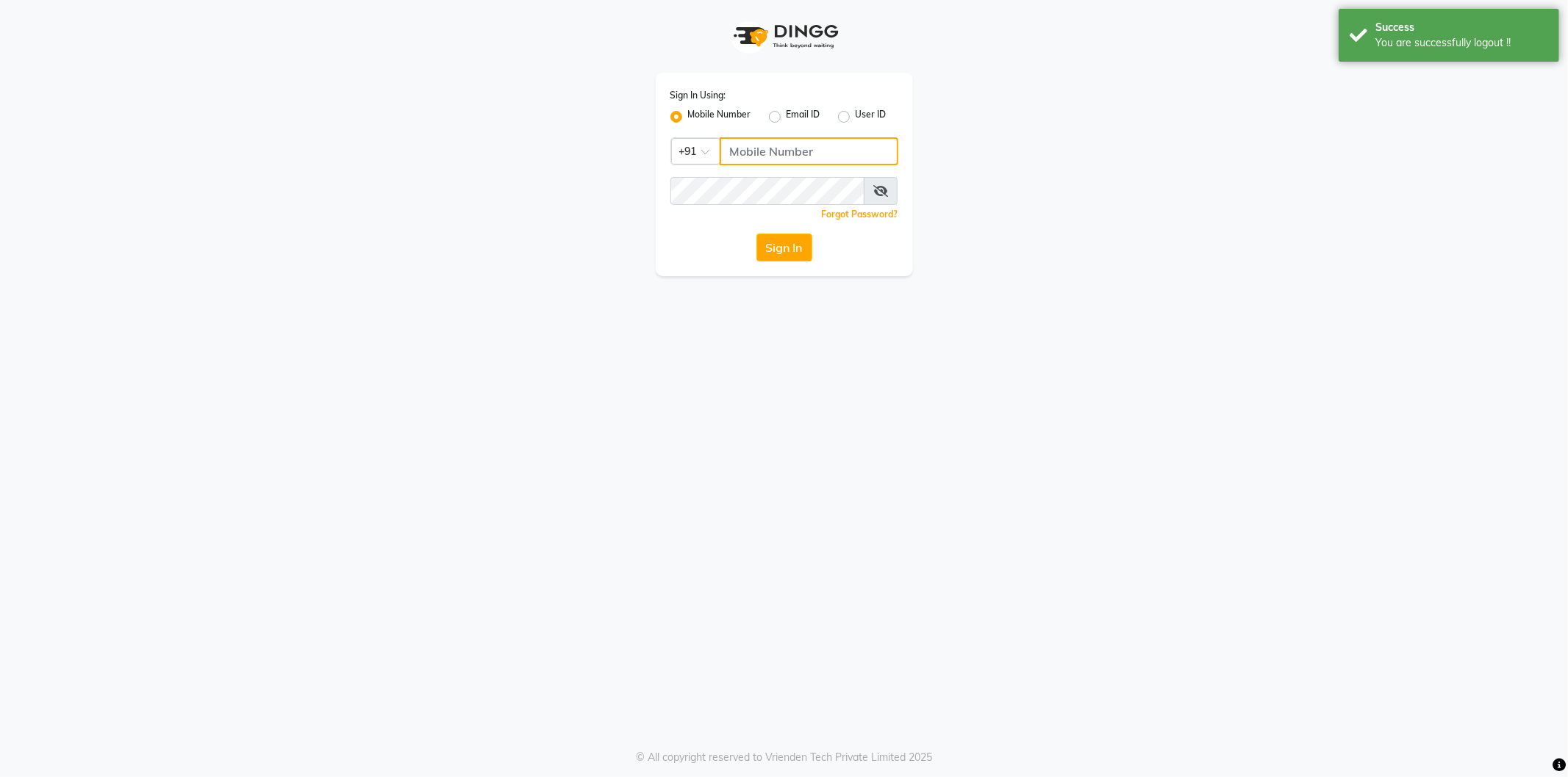
click at [752, 146] on input "Username" at bounding box center [809, 152] width 179 height 28
type input "8279543673"
click at [795, 249] on button "Sign In" at bounding box center [784, 248] width 55 height 28
